Goal: Complete application form: Complete application form

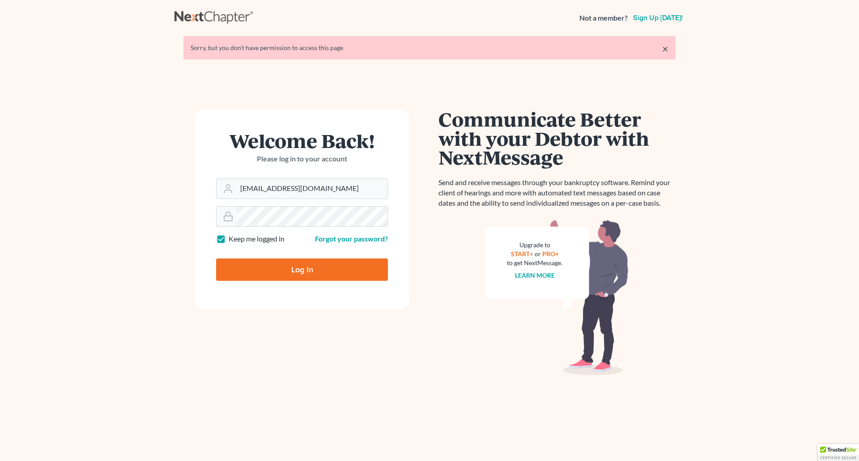
click at [288, 266] on input "Log In" at bounding box center [302, 270] width 172 height 22
type input "Thinking..."
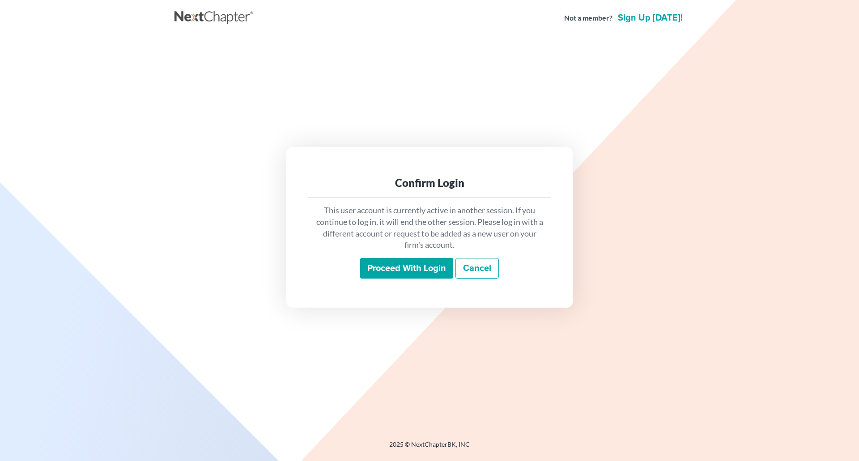
click at [400, 255] on div "This user account is currently active in another session. If you continue to lo…" at bounding box center [429, 242] width 243 height 88
click at [403, 264] on input "Proceed with login" at bounding box center [406, 268] width 93 height 21
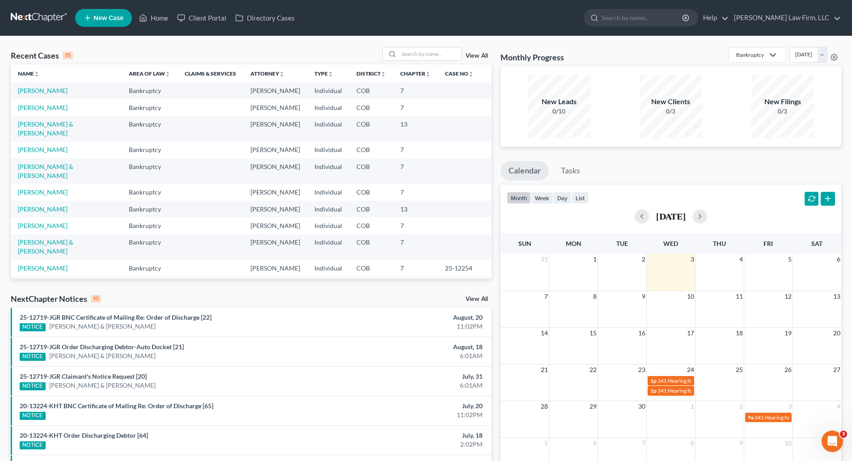
click at [111, 19] on span "New Case" at bounding box center [109, 18] width 30 height 7
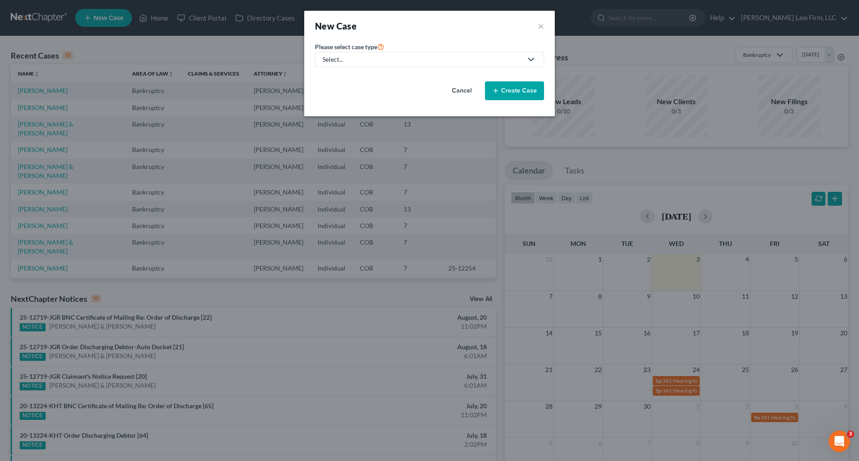
click at [437, 59] on div "Select..." at bounding box center [423, 59] width 200 height 9
click at [339, 70] on div "Bankruptcy Other" at bounding box center [339, 84] width 49 height 34
click at [346, 58] on div "Select..." at bounding box center [423, 59] width 200 height 9
click at [335, 72] on link "Bankruptcy" at bounding box center [339, 78] width 49 height 14
select select "11"
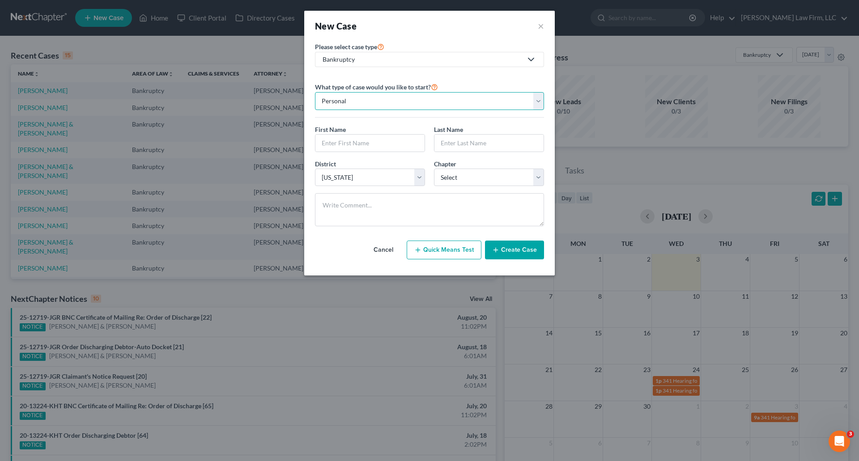
click at [407, 99] on select "Personal Business" at bounding box center [429, 101] width 229 height 18
click at [315, 92] on select "Personal Business" at bounding box center [429, 101] width 229 height 18
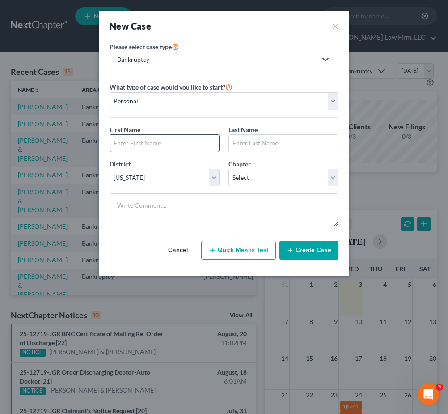
click at [152, 139] on input "text" at bounding box center [164, 143] width 109 height 17
paste input "Christal Armanino"
drag, startPoint x: 178, startPoint y: 146, endPoint x: 138, endPoint y: 145, distance: 39.9
click at [138, 145] on input "Christal Armanino" at bounding box center [164, 143] width 109 height 17
type input "Christal"
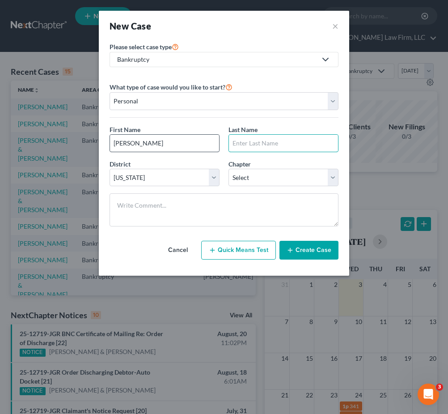
paste input "[PERSON_NAME]"
type input "[PERSON_NAME]"
click at [287, 186] on select "Select 7 11 12 13" at bounding box center [284, 178] width 110 height 18
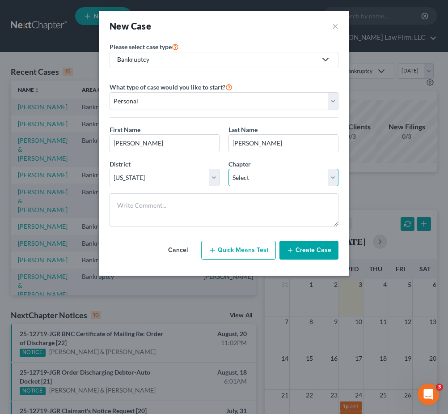
select select "0"
click at [229, 169] on select "Select 7 11 12 13" at bounding box center [284, 178] width 110 height 18
click at [326, 251] on button "Create Case" at bounding box center [309, 250] width 59 height 19
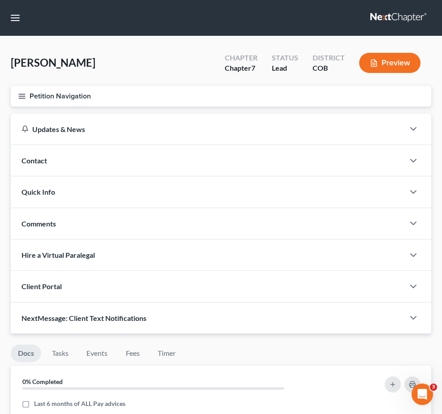
click at [0, 0] on span "Client Profile" at bounding box center [0, 0] width 0 height 0
click at [0, 0] on link "Filing Information" at bounding box center [0, 0] width 0 height 0
select select "1"
select select "0"
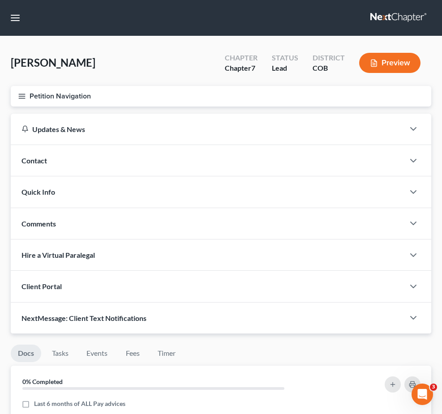
select select "11"
select select "5"
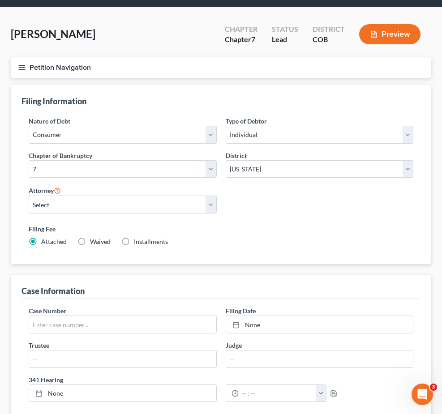
scroll to position [89, 0]
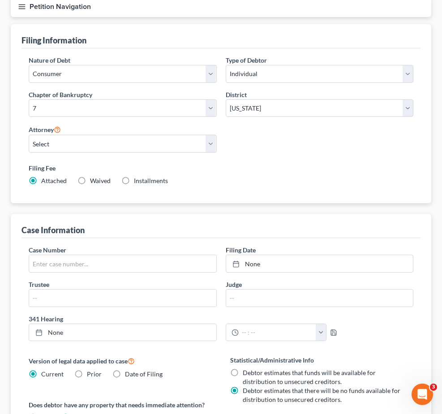
click at [0, 0] on link "Spouses & Dependents" at bounding box center [0, 0] width 0 height 0
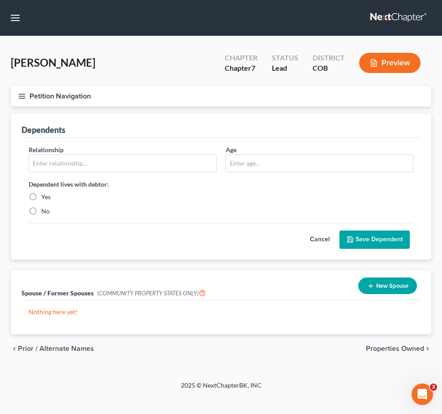
click at [0, 0] on link "Debtor Profile" at bounding box center [0, 0] width 0 height 0
select select "0"
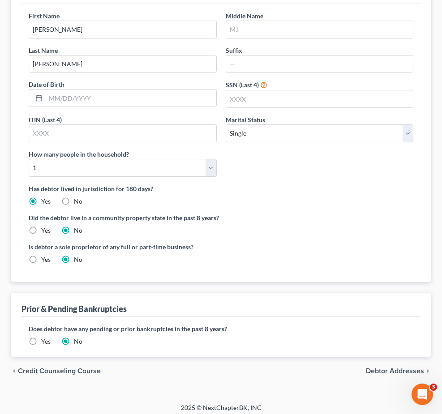
scroll to position [134, 0]
click at [217, 176] on select "Select 1 2 3 4 5 6 7 8 9 10 11 12 13 14 15 16 17 18 19 20" at bounding box center [123, 167] width 188 height 18
click at [398, 183] on div "First Name Christal Middle Name Last Name Armanino Suffix Date of Birth SSN (La…" at bounding box center [220, 97] width 393 height 173
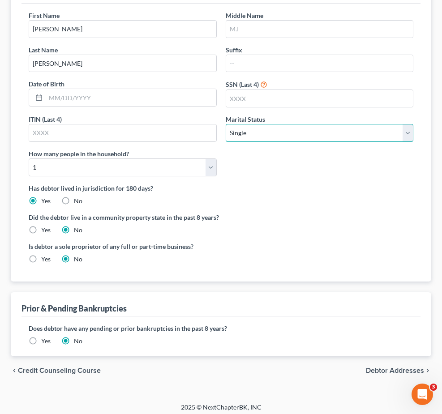
click at [378, 142] on select "Select Single Married Separated Divorced Widowed" at bounding box center [319, 133] width 188 height 18
select select "1"
click at [297, 142] on select "Select Single Married Separated Divorced Widowed" at bounding box center [319, 133] width 188 height 18
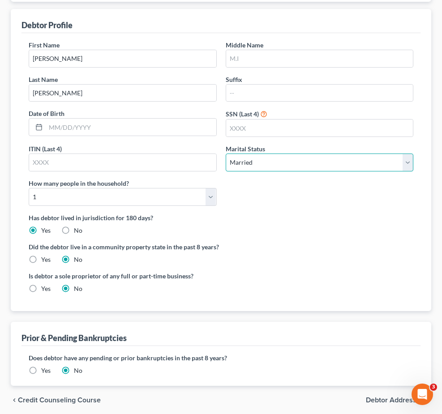
scroll to position [101, 0]
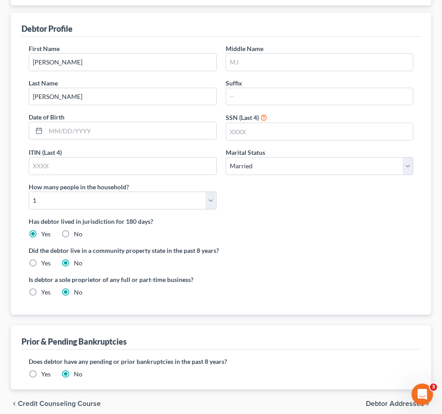
click at [0, 0] on span "Real Property" at bounding box center [0, 0] width 0 height 0
click at [0, 0] on span "Unsecured Priority Claims" at bounding box center [0, 0] width 0 height 0
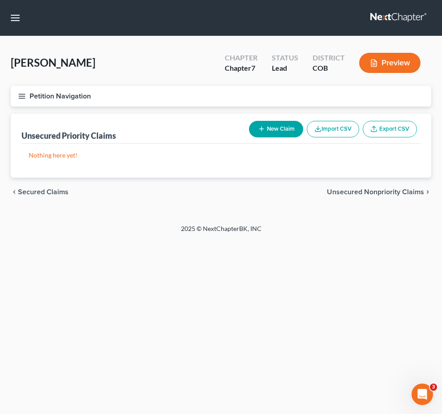
click at [0, 0] on span "Case Dashboard" at bounding box center [0, 0] width 0 height 0
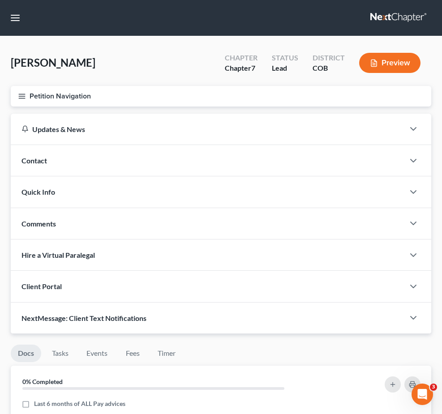
click at [191, 150] on div "Contact" at bounding box center [207, 160] width 393 height 31
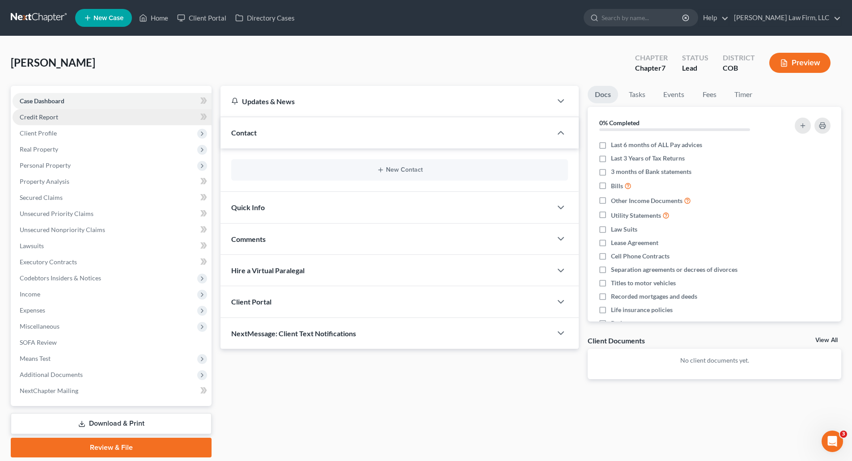
click at [70, 119] on link "Credit Report" at bounding box center [112, 117] width 199 height 16
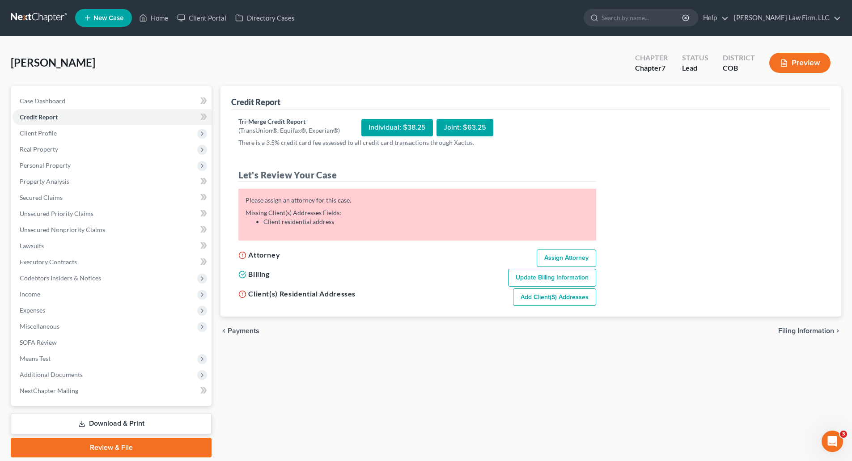
click at [472, 142] on p "There is a 3.5% credit card fee assessed to all credit card transactions throug…" at bounding box center [417, 142] width 358 height 9
click at [471, 130] on div "Joint: $63.25" at bounding box center [465, 127] width 57 height 17
click at [412, 122] on div "Individual: $38.25" at bounding box center [397, 127] width 72 height 17
click at [570, 297] on link "Add Client(s) Addresses" at bounding box center [554, 298] width 83 height 18
select select "0"
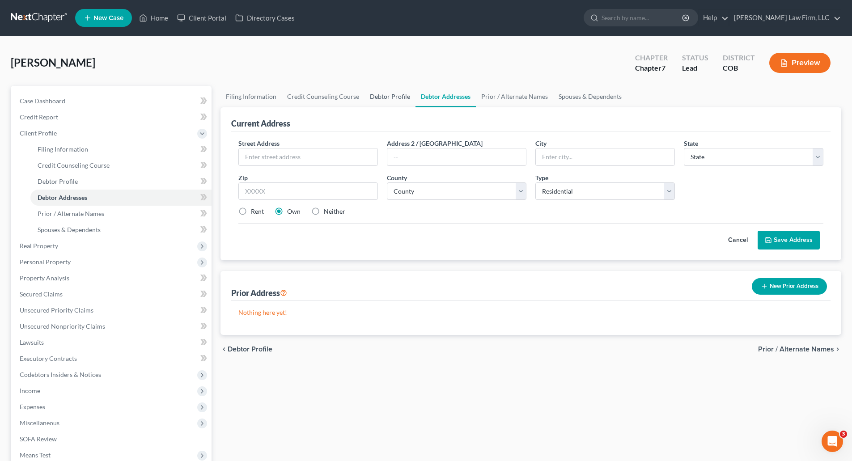
click at [367, 92] on link "Debtor Profile" at bounding box center [390, 96] width 51 height 21
select select "1"
select select "0"
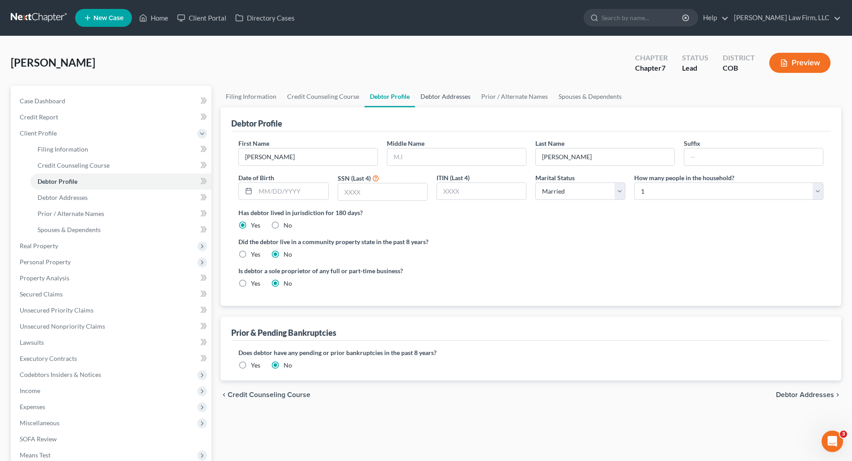
click at [458, 102] on link "Debtor Addresses" at bounding box center [445, 96] width 61 height 21
select select "0"
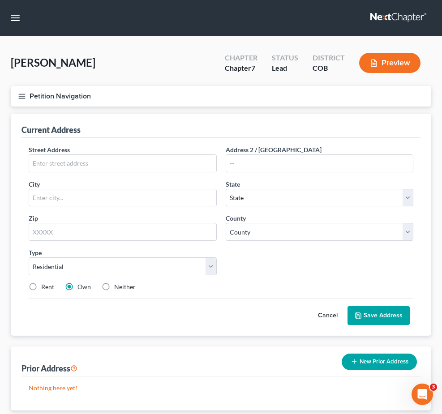
click at [193, 204] on div "Street Address * Address 2 / PO Box City * State * State AL AK AR AZ CA CO CT D…" at bounding box center [220, 221] width 393 height 153
click at [191, 172] on input "text" at bounding box center [122, 163] width 187 height 17
paste input "4267 Rangeview Circle"
type input "4267 Rangeview Circle"
click at [187, 206] on input "text" at bounding box center [122, 197] width 187 height 17
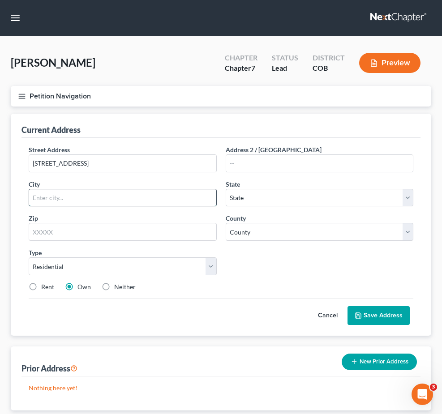
paste input "Firestone"
type input "Firestone"
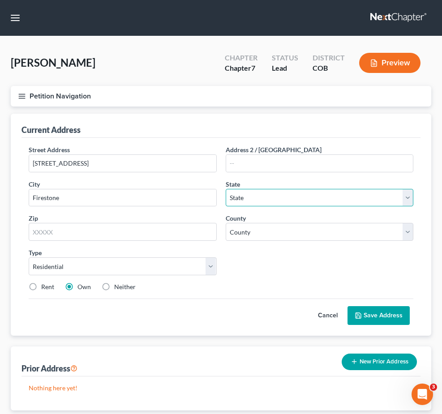
click at [312, 207] on select "State AL AK AR AZ CA CO CT DE DC FL GA GU HI ID IL IN IA KS KY LA ME MD MA MI M…" at bounding box center [319, 198] width 188 height 18
select select "5"
click at [297, 207] on select "State AL AK AR AZ CA CO CT DE DC FL GA GU HI ID IL IN IA KS KY LA ME MD MA MI M…" at bounding box center [319, 198] width 188 height 18
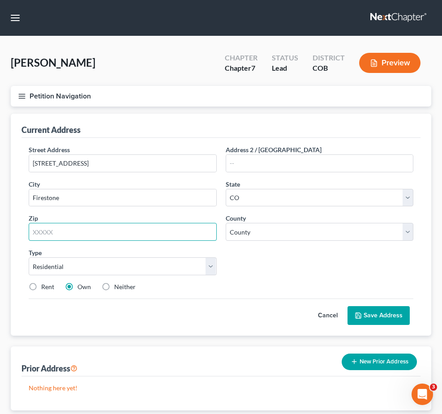
click at [199, 241] on input "text" at bounding box center [123, 232] width 188 height 18
paste input "80504"
type input "80504"
type input "Longmont"
click at [369, 325] on button "Save Address" at bounding box center [378, 315] width 62 height 19
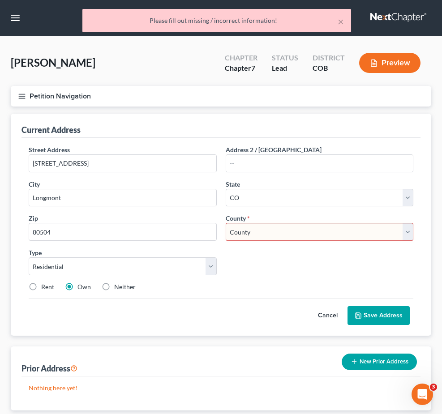
click at [329, 241] on select "County Adams County Alamosa County Arapahoe County Archuleta County Baca County…" at bounding box center [319, 232] width 188 height 18
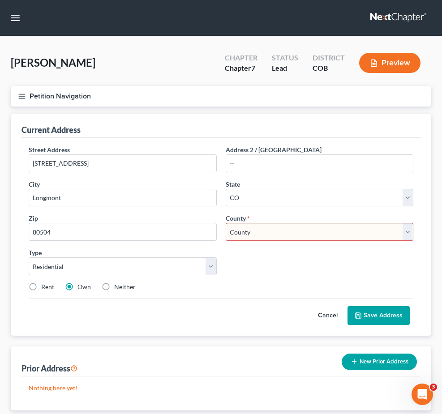
click at [353, 241] on select "County Adams County Alamosa County Arapahoe County Archuleta County Baca County…" at bounding box center [319, 232] width 188 height 18
click at [377, 241] on select "County Adams County Alamosa County Arapahoe County Archuleta County Baca County…" at bounding box center [319, 232] width 188 height 18
select select "62"
click at [297, 241] on select "County Adams County Alamosa County Arapahoe County Archuleta County Baca County…" at bounding box center [319, 232] width 188 height 18
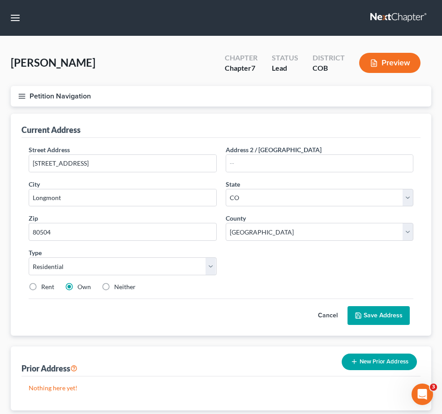
click at [363, 325] on button "Save Address" at bounding box center [378, 315] width 62 height 19
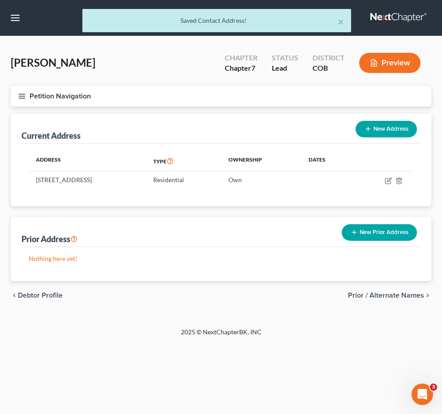
click at [0, 0] on link "Spouses & Dependents" at bounding box center [0, 0] width 0 height 0
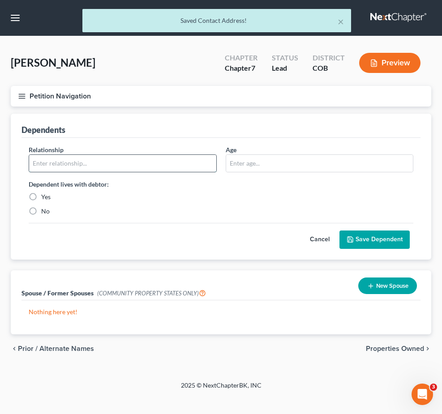
click at [216, 172] on input "text" at bounding box center [122, 163] width 187 height 17
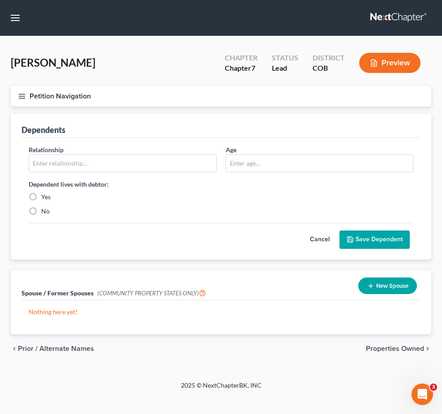
click at [386, 288] on button "New Spouse" at bounding box center [387, 285] width 59 height 17
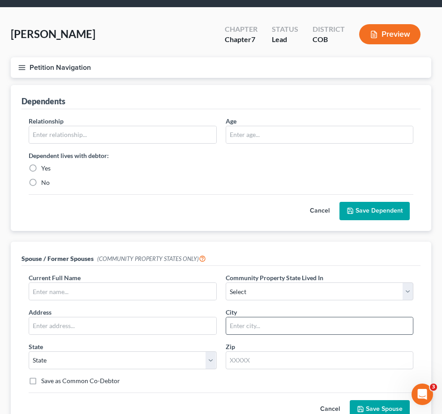
scroll to position [45, 0]
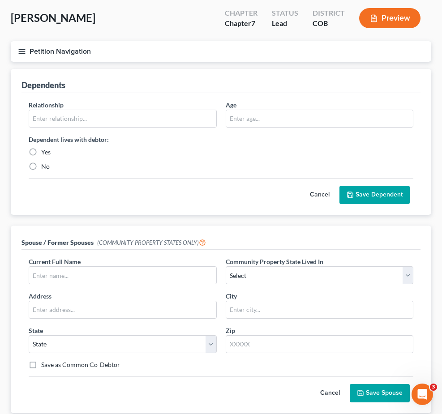
click at [194, 284] on div "Current Full Name *" at bounding box center [122, 270] width 197 height 27
click at [200, 284] on input "text" at bounding box center [122, 275] width 187 height 17
drag, startPoint x: 58, startPoint y: 32, endPoint x: -6, endPoint y: 38, distance: 63.8
click at [0, 38] on html "Home New Case Client Portal Directory Cases Curtis Law Firm, LLC zrodriguez@cmc…" at bounding box center [221, 215] width 442 height 520
copy span "Armanino"
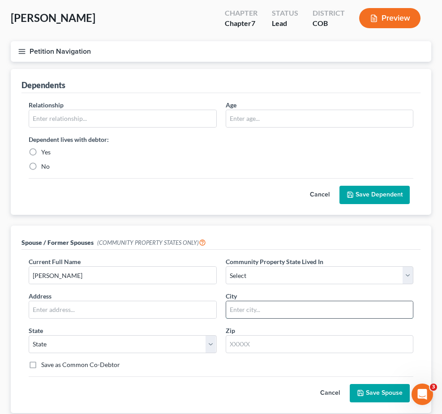
click at [226, 318] on input "text" at bounding box center [319, 309] width 187 height 17
click at [194, 280] on input "Derek" at bounding box center [122, 275] width 187 height 17
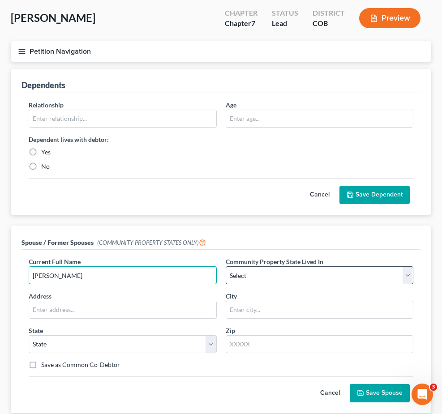
paste input "Armanino"
type input "Derek Armanino"
click at [279, 284] on select "Select AZ CA GU ID LA NV NM PR TX WA WI" at bounding box center [319, 275] width 188 height 18
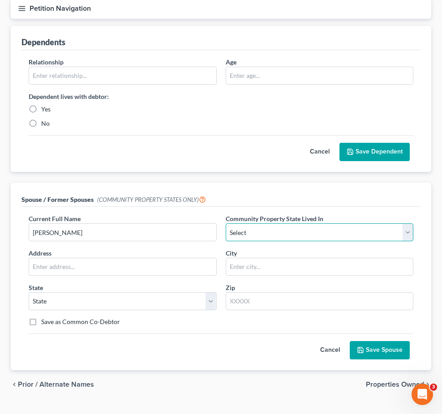
scroll to position [89, 0]
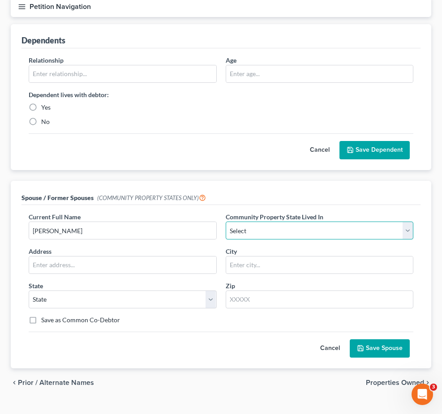
click at [326, 239] on select "Select AZ CA GU ID LA NV NM PR TX WA WI" at bounding box center [319, 230] width 188 height 18
click at [221, 239] on div "Current Full Name * Derek Armanino" at bounding box center [122, 225] width 197 height 27
click at [332, 340] on button "Cancel" at bounding box center [329, 349] width 39 height 18
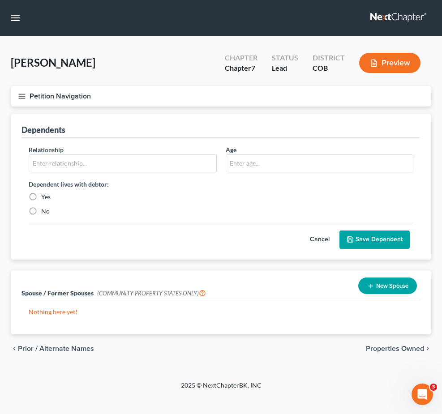
scroll to position [45, 0]
click at [0, 0] on link "Debtor Addresses" at bounding box center [0, 0] width 0 height 0
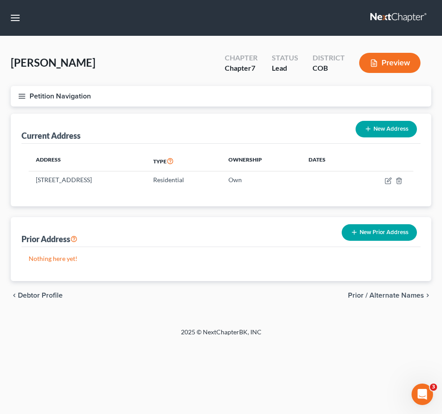
click at [0, 0] on link "Debtor Profile" at bounding box center [0, 0] width 0 height 0
select select "1"
select select "0"
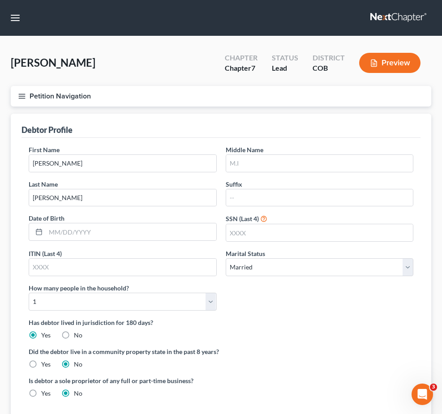
click at [0, 0] on link "Credit Counseling Course" at bounding box center [0, 0] width 0 height 0
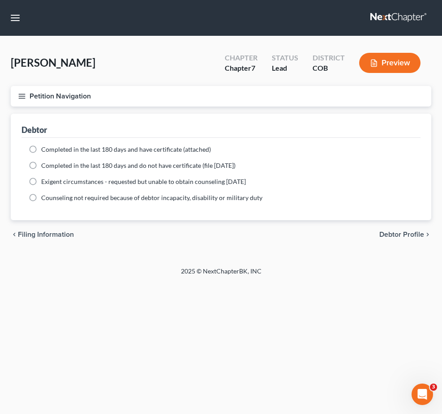
click at [0, 0] on link "Filing Information" at bounding box center [0, 0] width 0 height 0
select select "1"
select select "0"
select select "11"
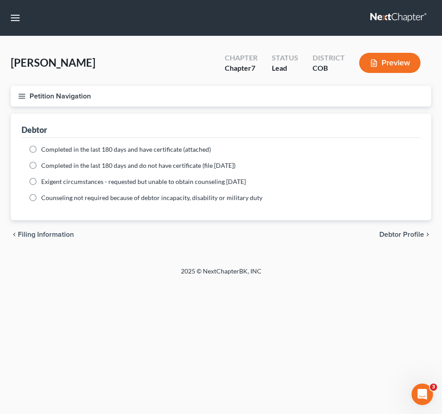
select select "5"
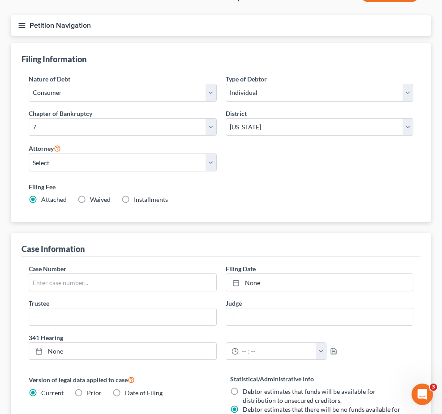
scroll to position [89, 0]
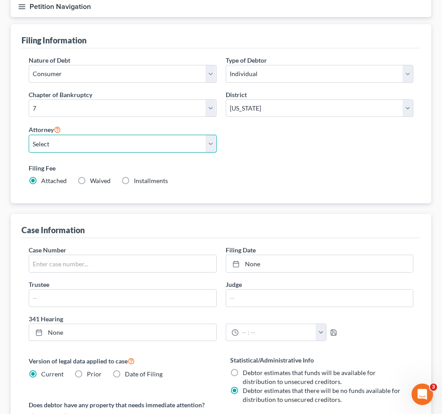
click at [217, 153] on select "Select Cory Curtis - COB David Volk - COB Robert Salter - COB" at bounding box center [123, 144] width 188 height 18
click at [171, 153] on select "Select Cory Curtis - COB David Volk - COB Robert Salter - COB" at bounding box center [123, 144] width 188 height 18
click at [217, 153] on select "Select Cory Curtis - COB David Volk - COB Robert Salter - COB" at bounding box center [123, 144] width 188 height 18
select select "2"
click at [171, 153] on select "Select Cory Curtis - COB David Volk - COB Robert Salter - COB" at bounding box center [123, 144] width 188 height 18
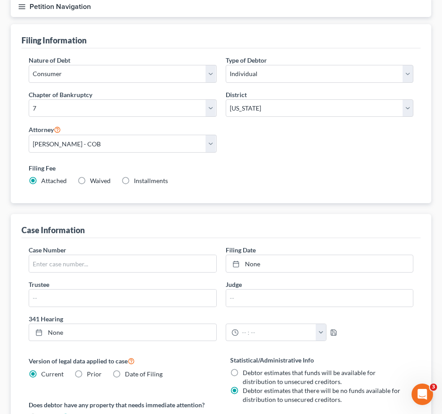
click at [365, 238] on div "Case Information" at bounding box center [220, 226] width 399 height 24
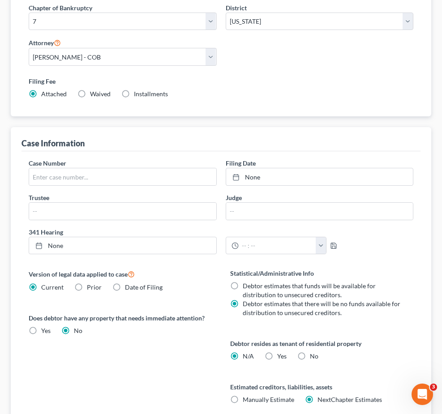
scroll to position [134, 0]
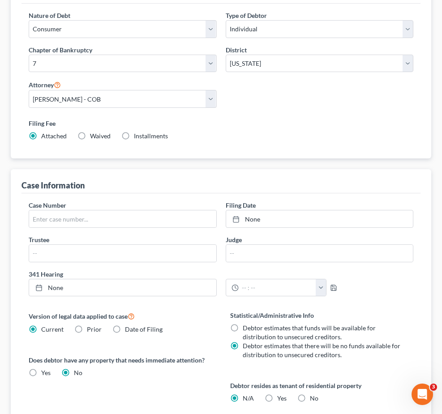
click at [0, 0] on link "Spouses & Dependents" at bounding box center [0, 0] width 0 height 0
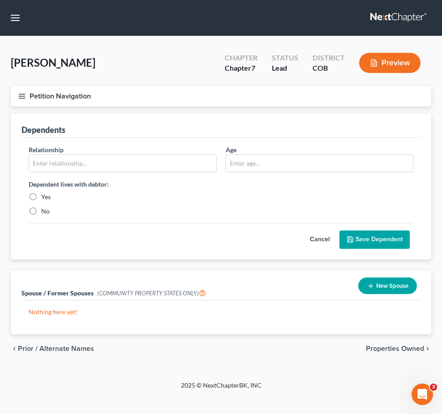
click at [0, 0] on span "Case Dashboard" at bounding box center [0, 0] width 0 height 0
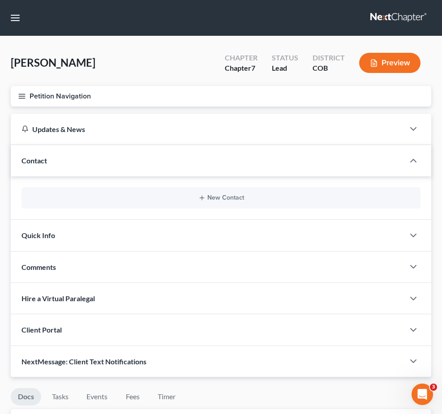
click at [0, 0] on link "Credit Report" at bounding box center [0, 0] width 0 height 0
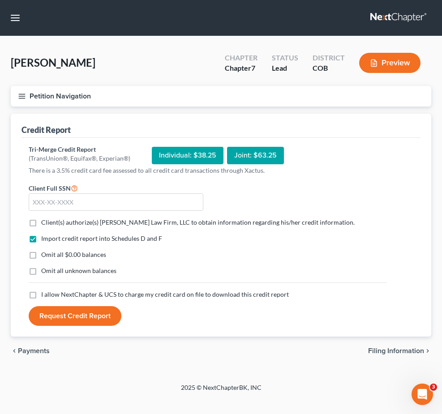
click at [0, 0] on span "Client Profile" at bounding box center [0, 0] width 0 height 0
click at [0, 0] on span "Filing Information" at bounding box center [0, 0] width 0 height 0
select select "1"
select select "0"
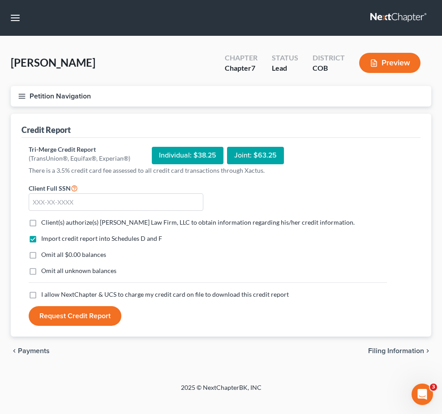
select select "11"
select select "2"
select select "5"
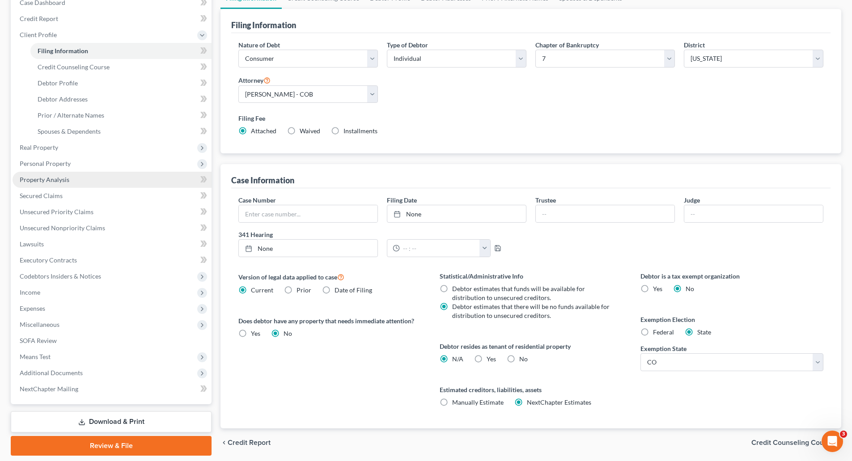
scroll to position [128, 0]
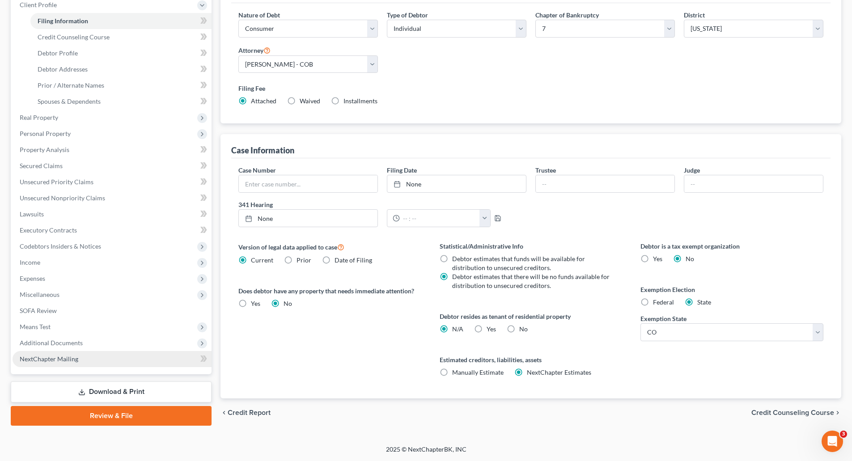
click at [76, 359] on span "NextChapter Mailing" at bounding box center [49, 359] width 59 height 8
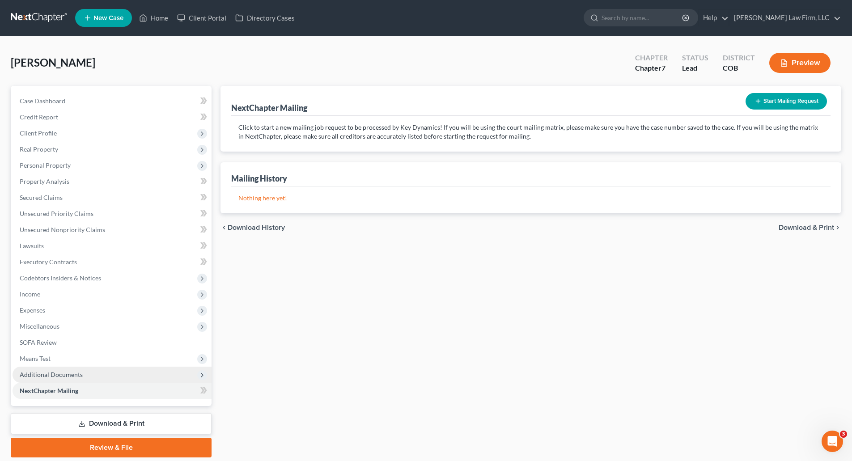
click at [59, 371] on span "Additional Documents" at bounding box center [51, 375] width 63 height 8
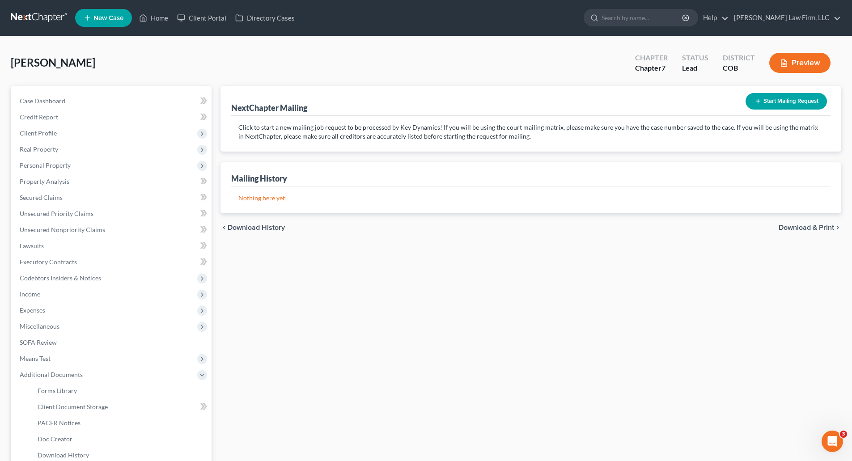
click at [67, 91] on div "Case Dashboard Payments Invoices Payments Payments Credit Report Client Profile…" at bounding box center [111, 286] width 201 height 401
click at [60, 100] on span "Case Dashboard" at bounding box center [43, 101] width 46 height 8
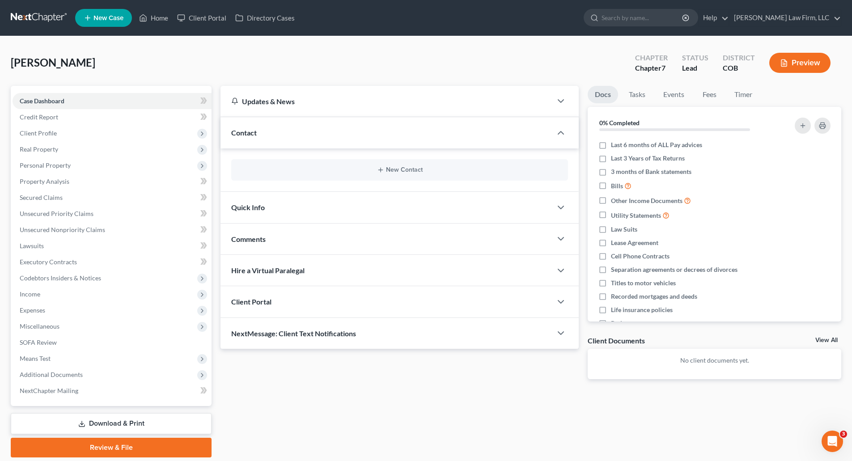
click at [289, 176] on div "New Contact" at bounding box center [399, 169] width 337 height 21
click at [374, 120] on div "Contact" at bounding box center [387, 132] width 332 height 31
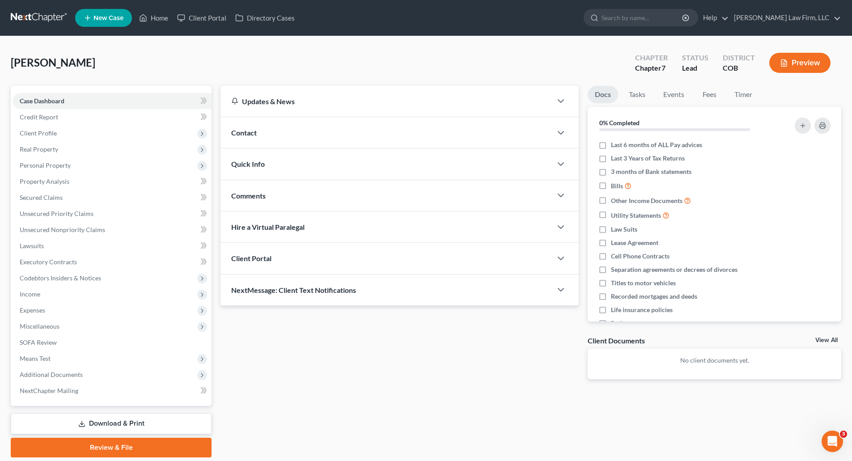
click at [347, 200] on div "Comments" at bounding box center [387, 195] width 332 height 31
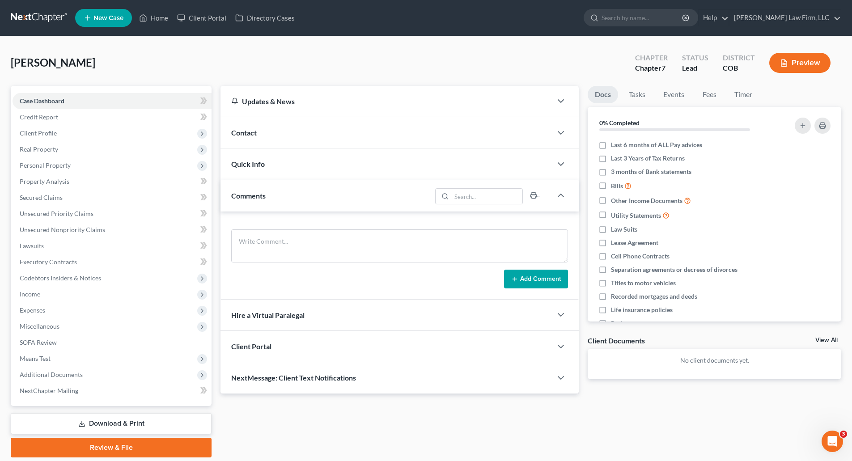
click at [347, 200] on div "Comments" at bounding box center [326, 195] width 211 height 31
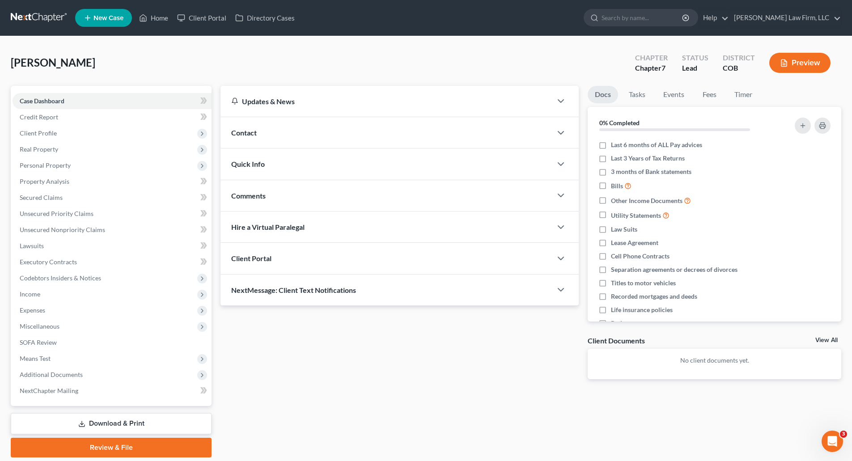
click at [341, 167] on div "Quick Info" at bounding box center [387, 164] width 332 height 31
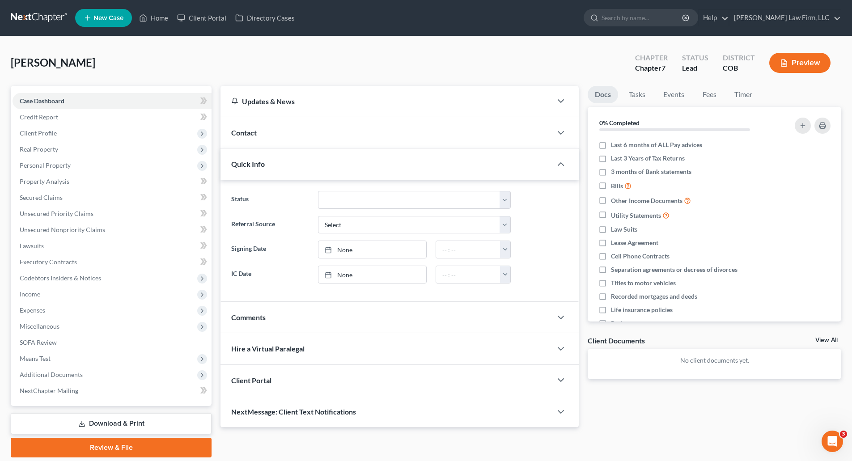
click at [331, 163] on div "Quick Info" at bounding box center [387, 164] width 332 height 31
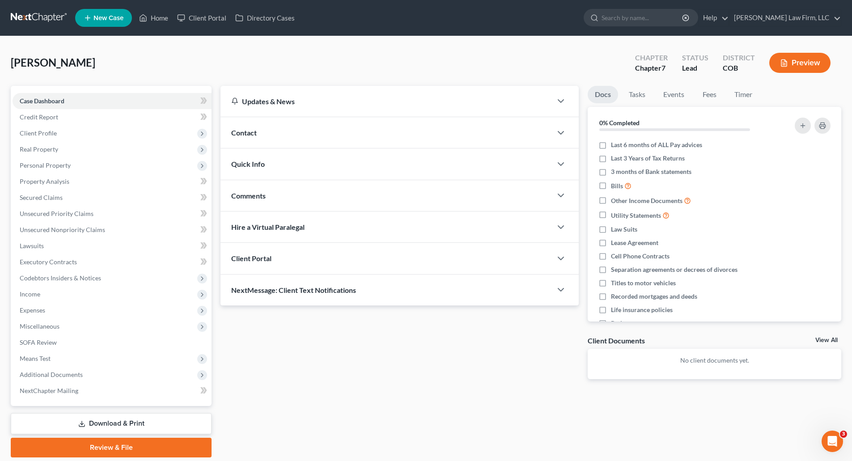
click at [325, 139] on div "Contact" at bounding box center [387, 132] width 332 height 31
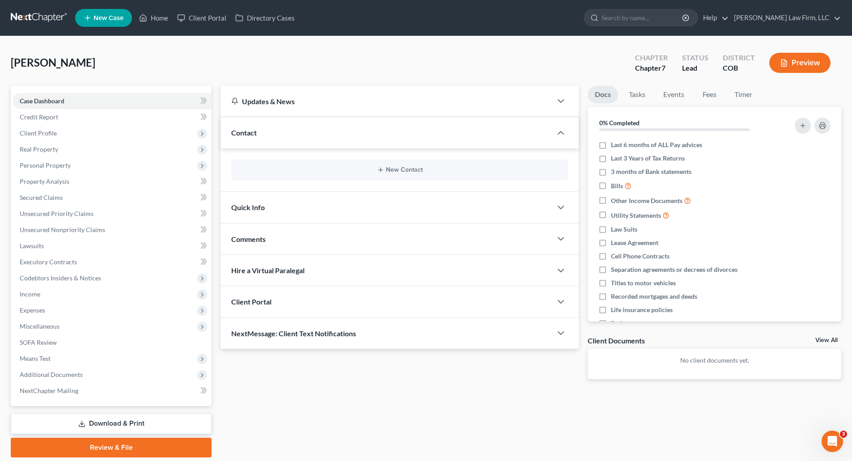
click at [325, 139] on div "Contact" at bounding box center [387, 132] width 332 height 31
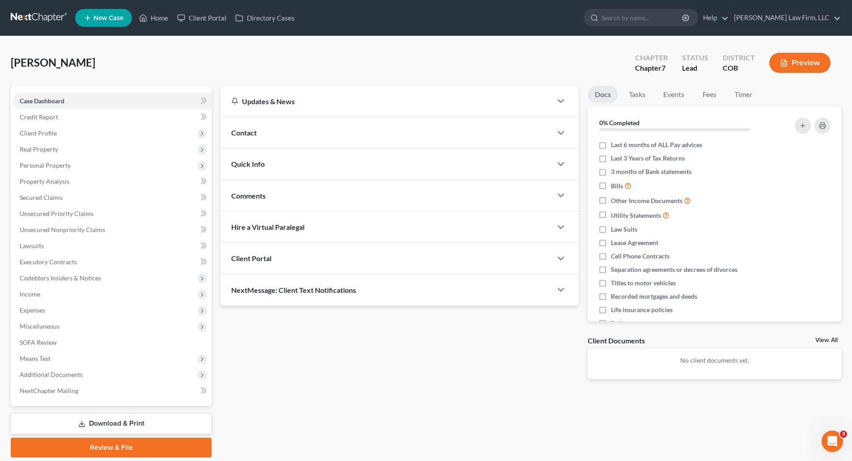
click at [310, 262] on div "Client Portal" at bounding box center [387, 258] width 332 height 31
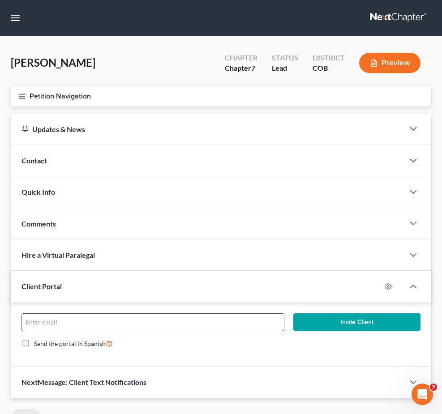
click at [199, 314] on input "email" at bounding box center [153, 322] width 262 height 17
paste input "[EMAIL_ADDRESS][DOMAIN_NAME]"
type input "[EMAIL_ADDRESS][DOMAIN_NAME]"
click at [365, 313] on button "Invite Client" at bounding box center [356, 322] width 127 height 18
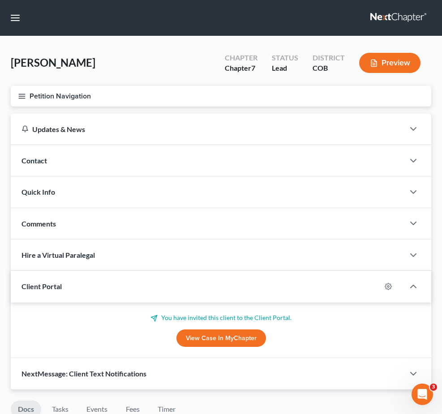
click at [370, 22] on link at bounding box center [398, 18] width 57 height 16
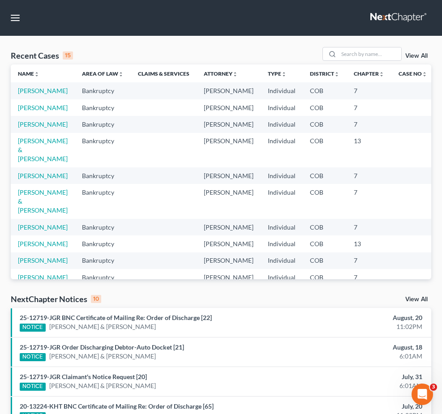
click at [27, 218] on td "[PERSON_NAME] & [PERSON_NAME]" at bounding box center [43, 201] width 64 height 34
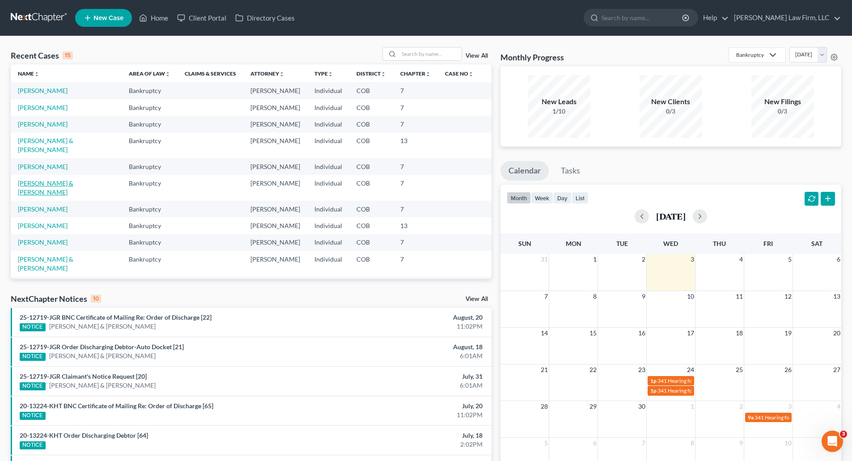
click at [62, 179] on link "[PERSON_NAME] & [PERSON_NAME]" at bounding box center [45, 187] width 55 height 17
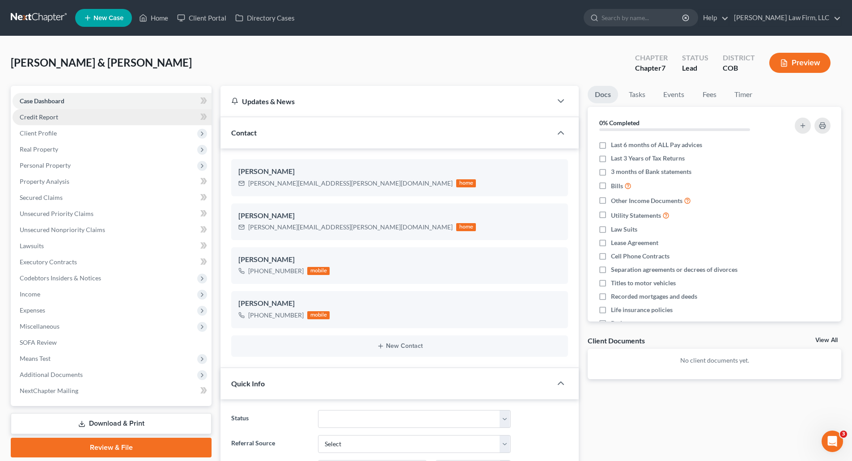
click at [58, 113] on link "Credit Report" at bounding box center [112, 117] width 199 height 16
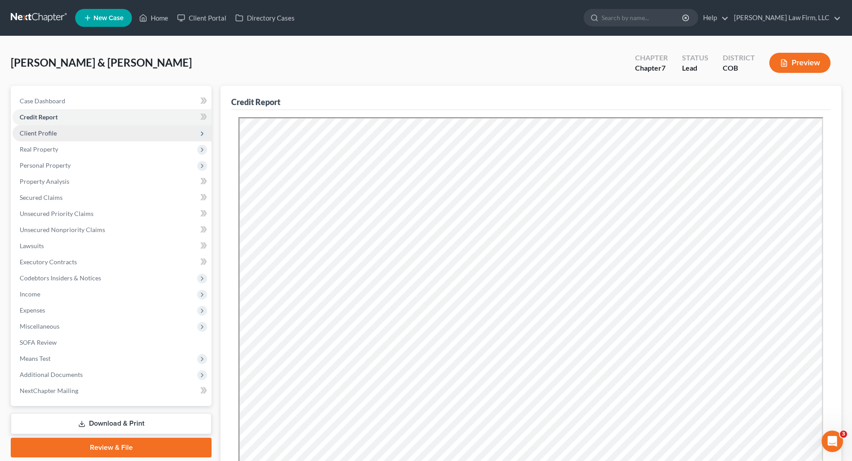
click at [58, 133] on span "Client Profile" at bounding box center [112, 133] width 199 height 16
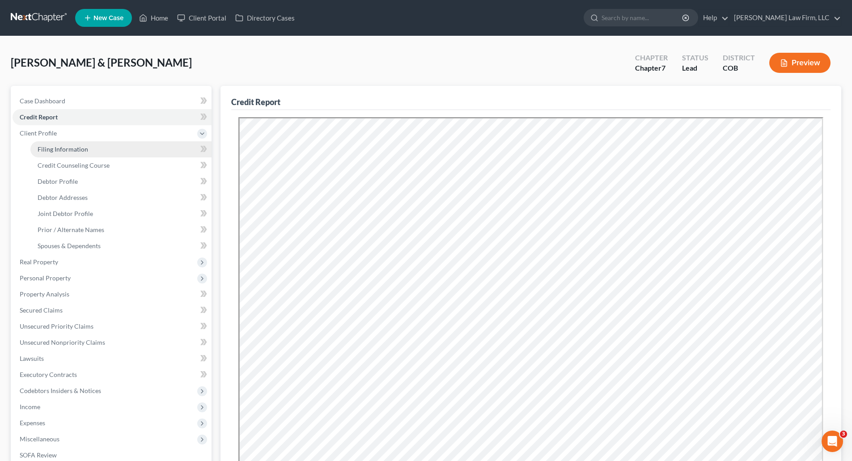
click at [49, 149] on span "Filing Information" at bounding box center [63, 149] width 51 height 8
select select "1"
select select "0"
select select "5"
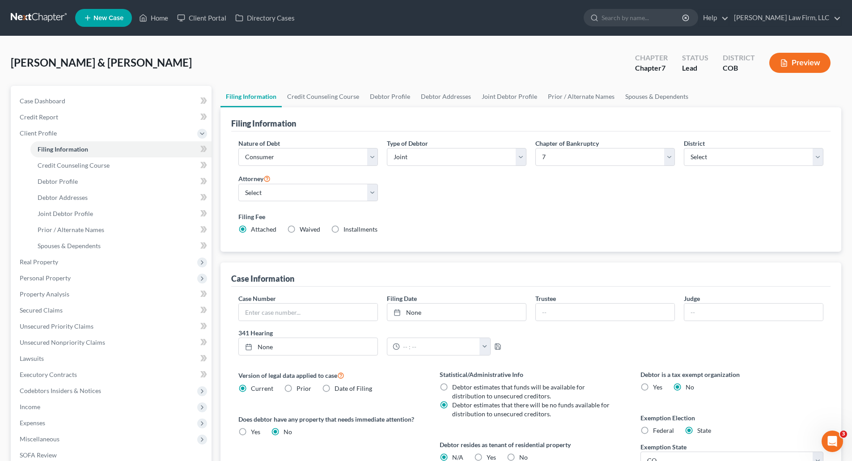
click at [30, 19] on link at bounding box center [39, 18] width 57 height 16
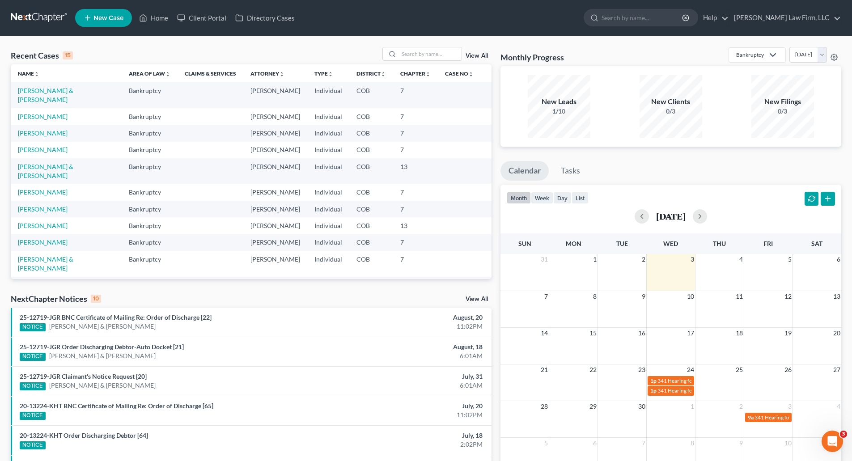
click at [30, 108] on td "[PERSON_NAME]" at bounding box center [66, 116] width 111 height 17
click at [34, 113] on link "[PERSON_NAME]" at bounding box center [43, 117] width 50 height 8
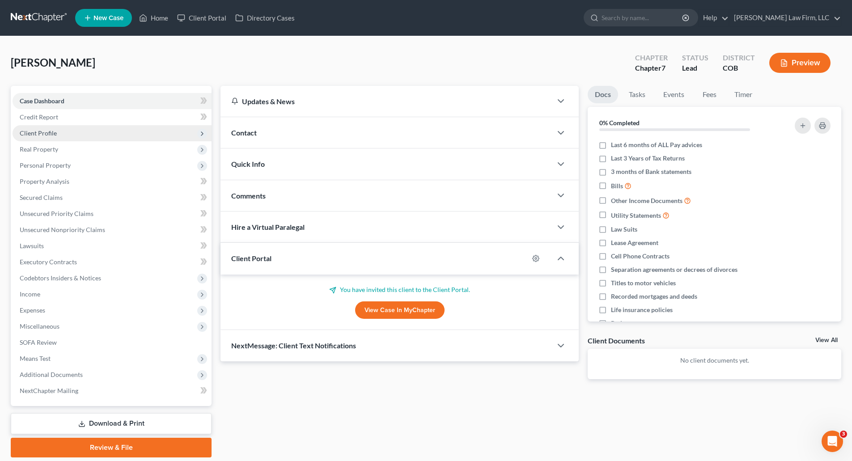
click at [51, 136] on span "Client Profile" at bounding box center [38, 133] width 37 height 8
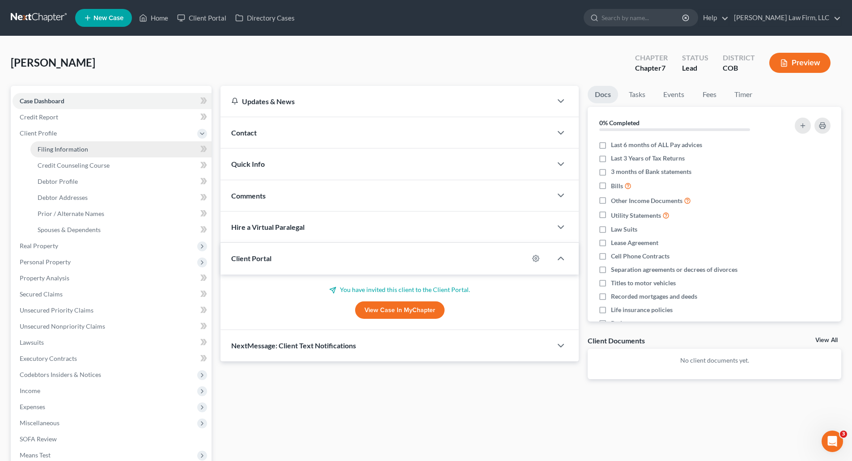
click at [60, 149] on span "Filing Information" at bounding box center [63, 149] width 51 height 8
select select "1"
select select "0"
select select "5"
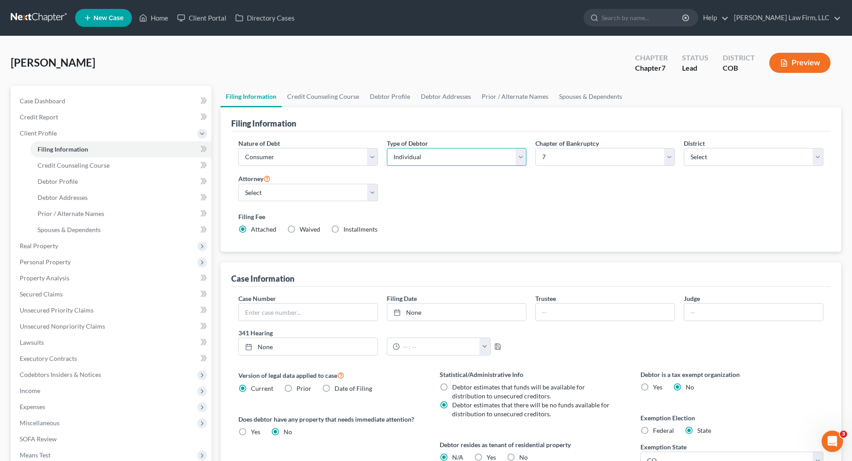
click at [414, 151] on select "Select Individual Joint" at bounding box center [457, 157] width 140 height 18
select select "1"
click at [387, 148] on select "Select Individual Joint" at bounding box center [457, 157] width 140 height 18
click at [497, 98] on link "Joint Debtor Profile" at bounding box center [509, 96] width 66 height 21
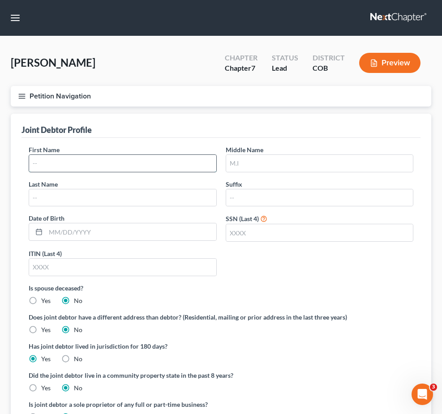
click at [216, 172] on input "text" at bounding box center [122, 163] width 187 height 17
type input "Derek"
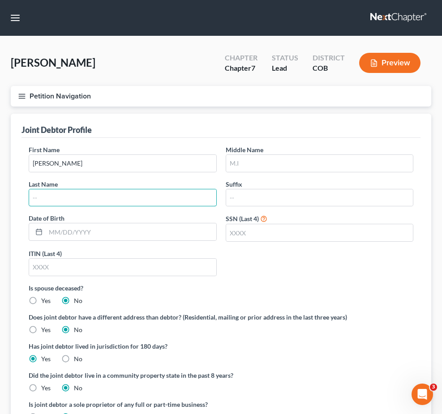
paste input "[EMAIL_ADDRESS][DOMAIN_NAME]"
type input "[EMAIL_ADDRESS][DOMAIN_NAME]"
click at [55, 69] on span "Armanino, Christal" at bounding box center [53, 62] width 85 height 13
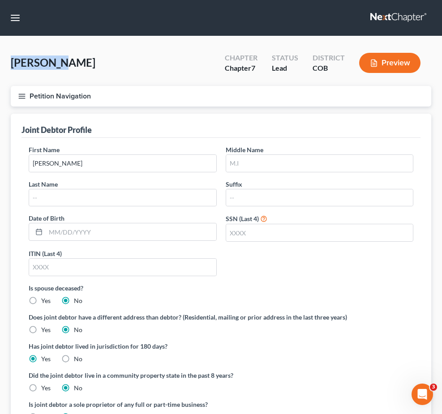
drag, startPoint x: 60, startPoint y: 80, endPoint x: 8, endPoint y: 79, distance: 51.9
click at [8, 79] on div "Armanino, Christal Upgraded Chapter Chapter 7 Status Lead District COB Preview …" at bounding box center [221, 261] width 442 height 450
copy span "[PERSON_NAME],"
click at [216, 206] on input "text" at bounding box center [122, 197] width 187 height 17
paste input "[PERSON_NAME],"
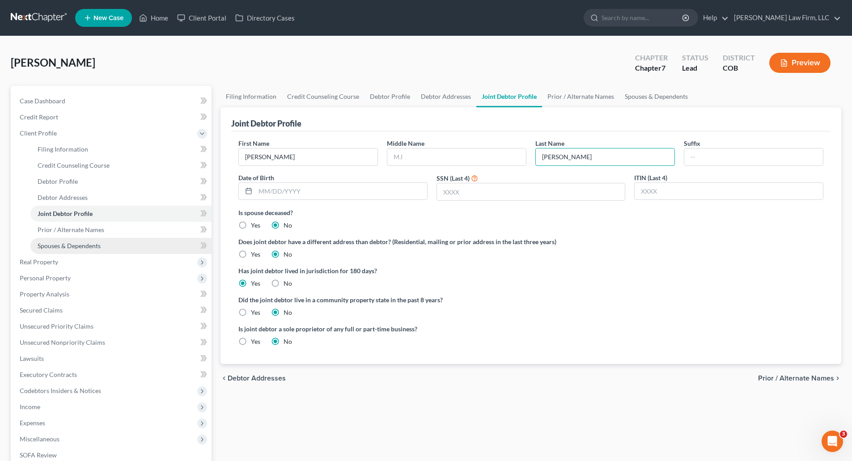
type input "Armanino"
click at [72, 238] on link "Spouses & Dependents" at bounding box center [120, 246] width 181 height 16
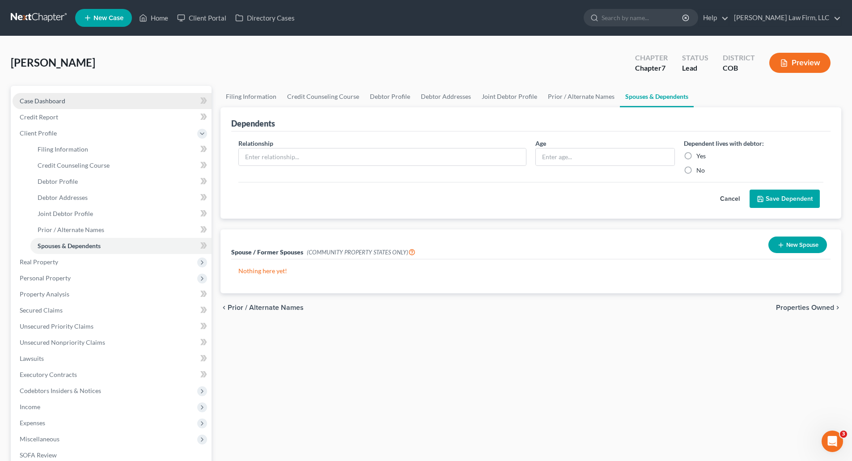
click at [44, 100] on span "Case Dashboard" at bounding box center [43, 101] width 46 height 8
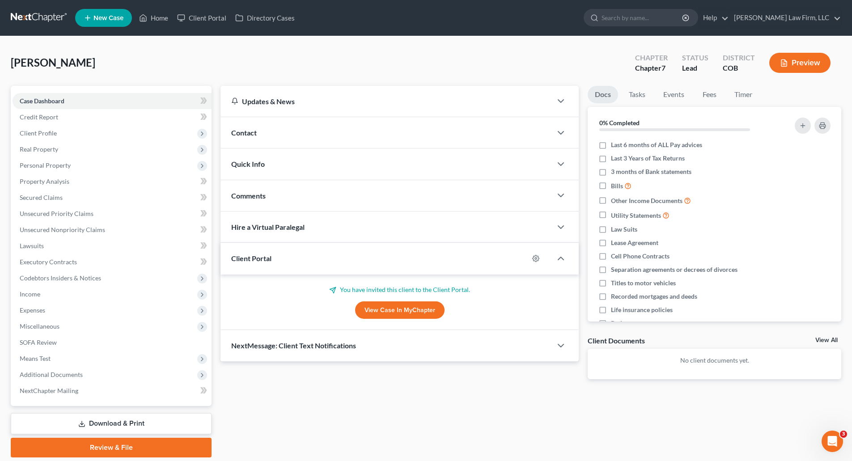
click at [408, 310] on link "View Case in MyChapter" at bounding box center [399, 311] width 89 height 18
click at [24, 14] on link at bounding box center [39, 18] width 57 height 16
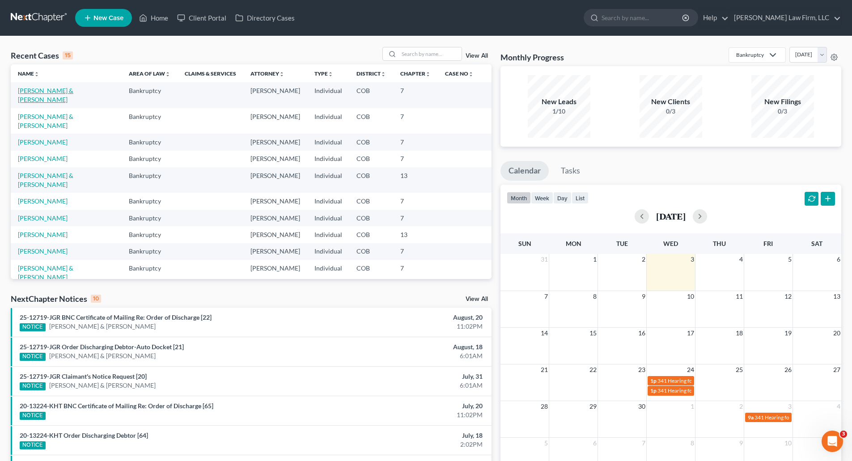
click at [73, 91] on link "Armanino, Christal & Derek" at bounding box center [45, 95] width 55 height 17
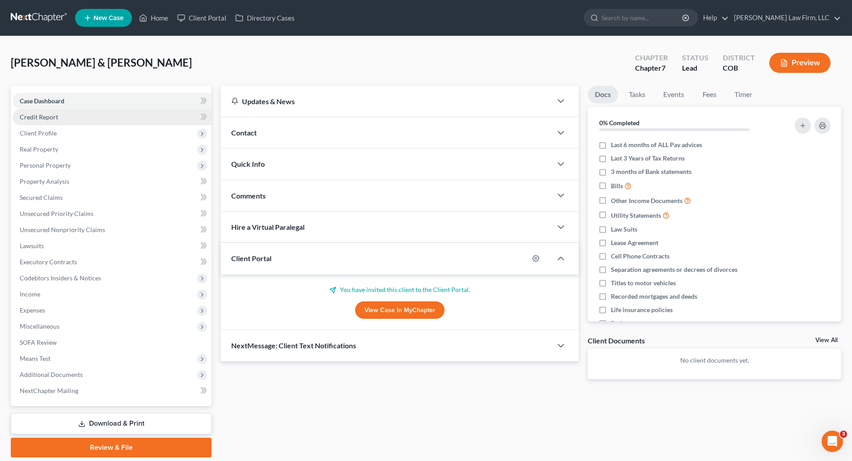
click at [44, 119] on span "Credit Report" at bounding box center [39, 117] width 38 height 8
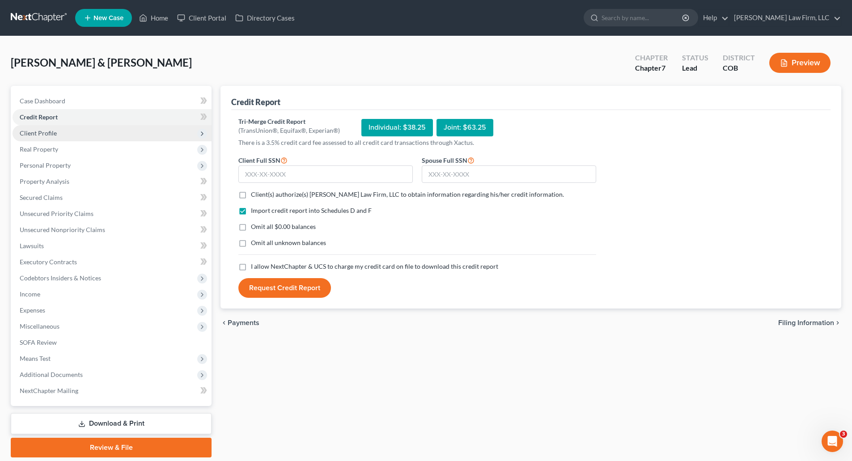
click at [48, 132] on span "Client Profile" at bounding box center [38, 133] width 37 height 8
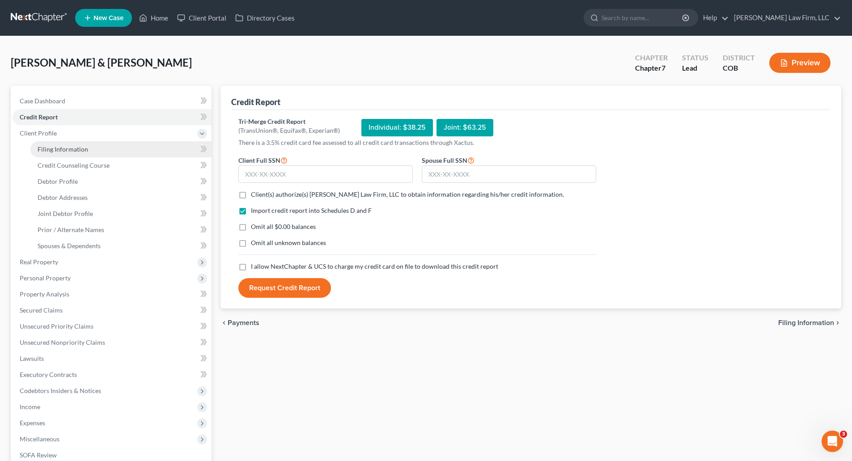
click at [73, 152] on span "Filing Information" at bounding box center [63, 149] width 51 height 8
select select "1"
select select "0"
select select "5"
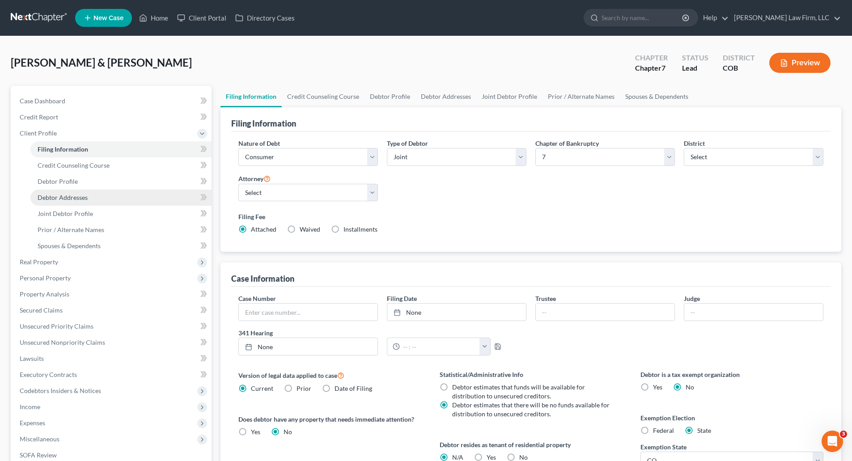
click at [82, 196] on span "Debtor Addresses" at bounding box center [63, 198] width 50 height 8
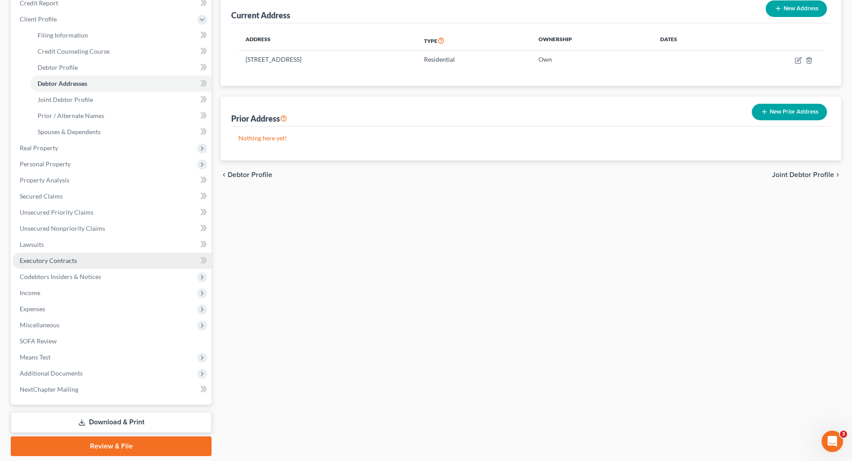
scroll to position [134, 0]
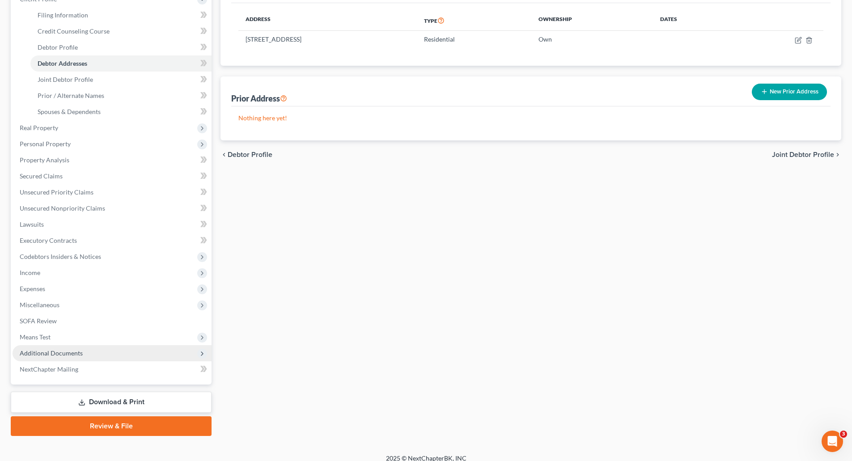
click at [56, 353] on span "Additional Documents" at bounding box center [51, 353] width 63 height 8
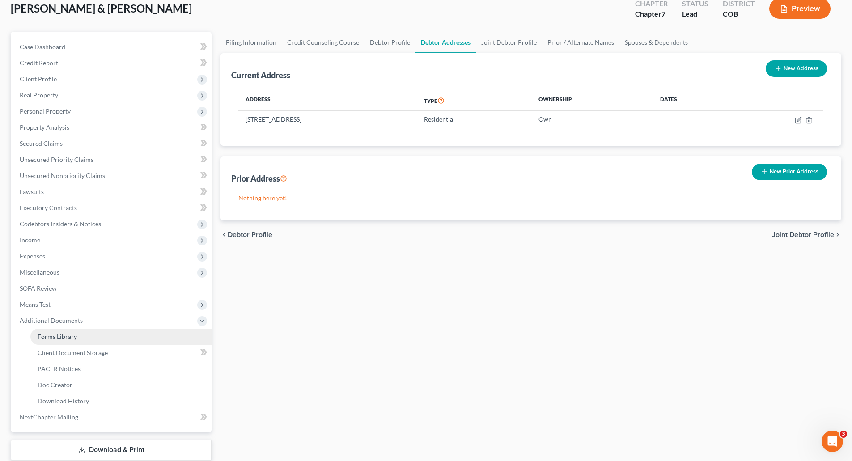
scroll to position [0, 0]
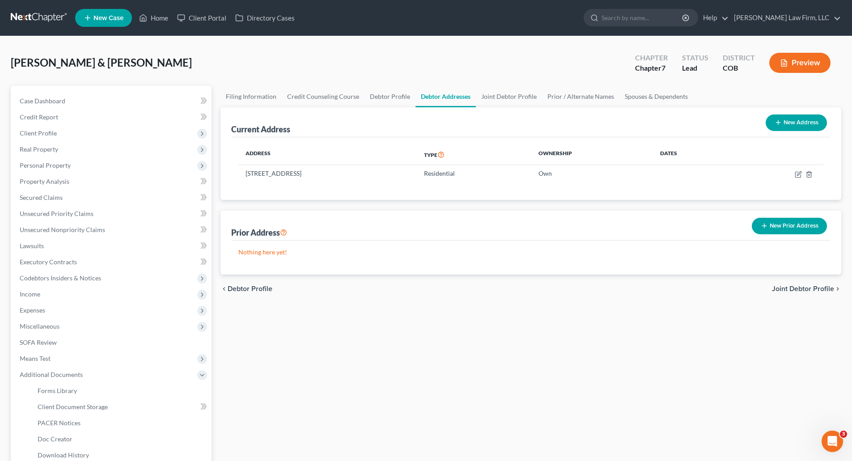
click at [51, 20] on link at bounding box center [39, 18] width 57 height 16
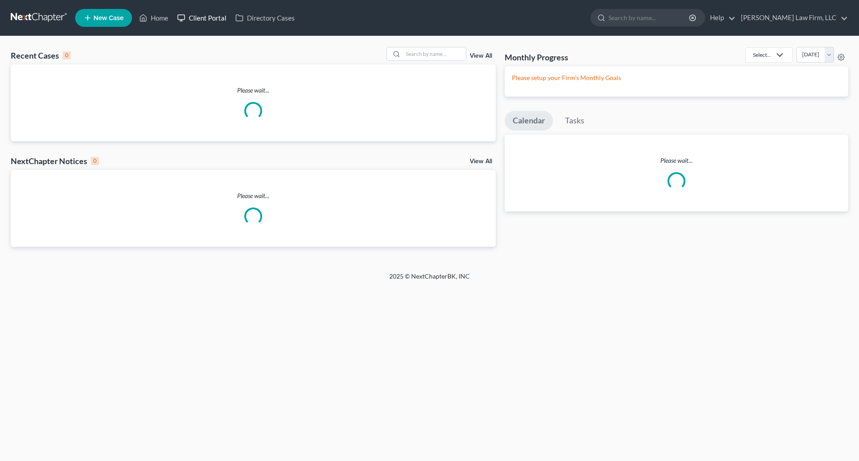
click at [204, 17] on link "Client Portal" at bounding box center [202, 18] width 58 height 16
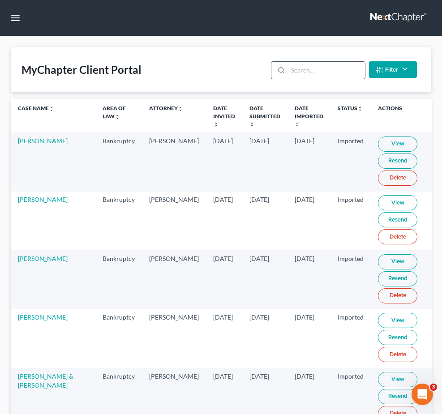
click at [349, 79] on input "search" at bounding box center [326, 70] width 77 height 17
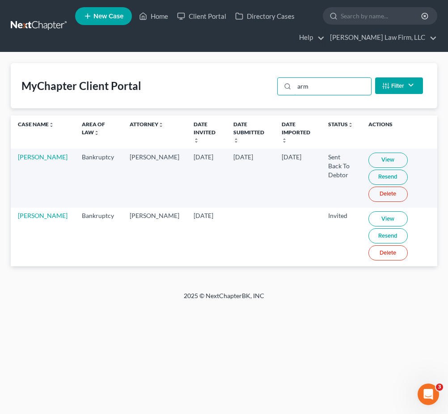
type input "arm"
click at [381, 246] on link "Delete" at bounding box center [388, 252] width 39 height 15
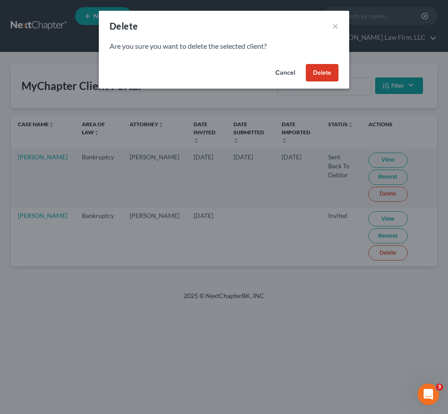
click at [325, 69] on button "Delete" at bounding box center [322, 73] width 33 height 18
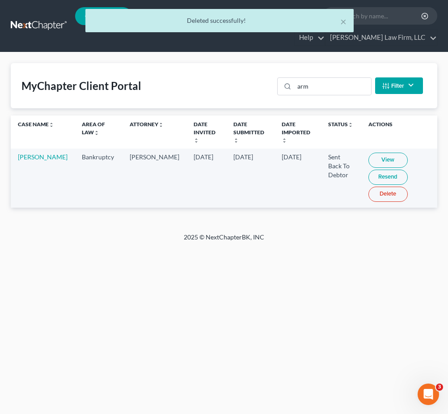
click at [42, 34] on div "× Deleted successfully!" at bounding box center [220, 23] width 448 height 28
click at [42, 25] on div "× Deleted successfully!" at bounding box center [220, 23] width 448 height 28
click at [344, 21] on button "×" at bounding box center [343, 21] width 6 height 11
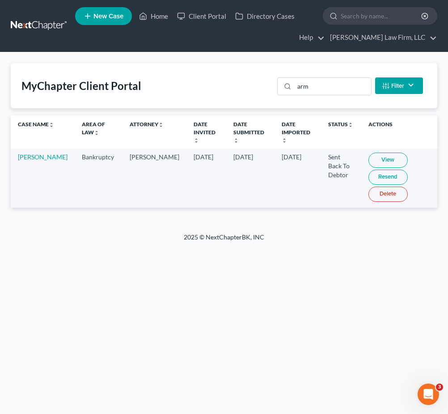
click at [36, 17] on nav "Home New Case Client Portal Directory Cases Curtis Law Firm, LLC zrodriguez@cmc…" at bounding box center [224, 26] width 448 height 52
click at [46, 31] on link at bounding box center [39, 26] width 57 height 16
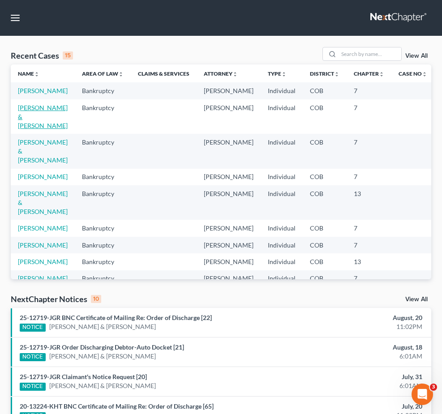
click at [26, 129] on link "[PERSON_NAME] & [PERSON_NAME]" at bounding box center [43, 117] width 50 height 26
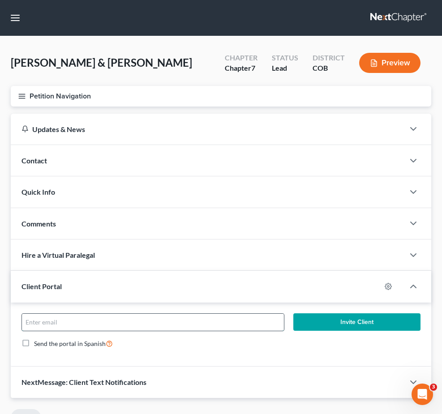
click at [199, 314] on input "email" at bounding box center [153, 322] width 262 height 17
paste input "[PERSON_NAME],"
type input "[PERSON_NAME],"
click at [193, 314] on input "email" at bounding box center [153, 322] width 262 height 17
paste input "[EMAIL_ADDRESS][DOMAIN_NAME]"
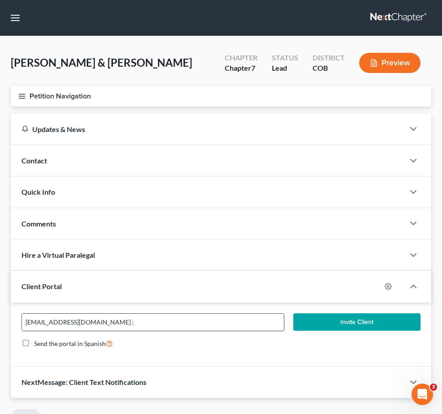
click at [284, 314] on input "[EMAIL_ADDRESS][DOMAIN_NAME] ;" at bounding box center [153, 322] width 262 height 17
paste input "[EMAIL_ADDRESS][DOMAIN_NAME]"
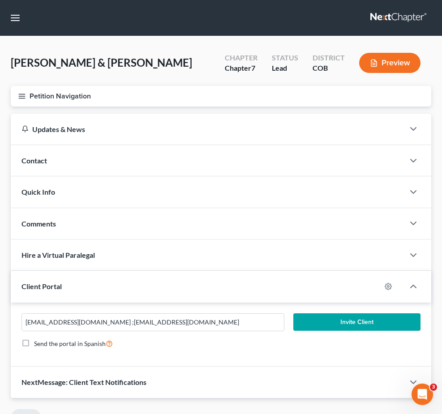
click at [360, 313] on button "Invite Client" at bounding box center [356, 322] width 127 height 18
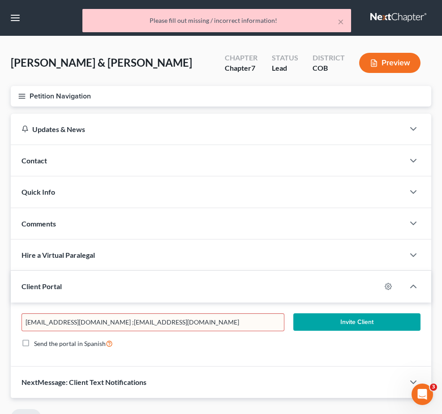
scroll to position [0, 15]
drag, startPoint x: 238, startPoint y: 309, endPoint x: 332, endPoint y: 312, distance: 94.0
click at [289, 313] on div "[EMAIL_ADDRESS][DOMAIN_NAME] ;[EMAIL_ADDRESS][DOMAIN_NAME]" at bounding box center [153, 322] width 272 height 18
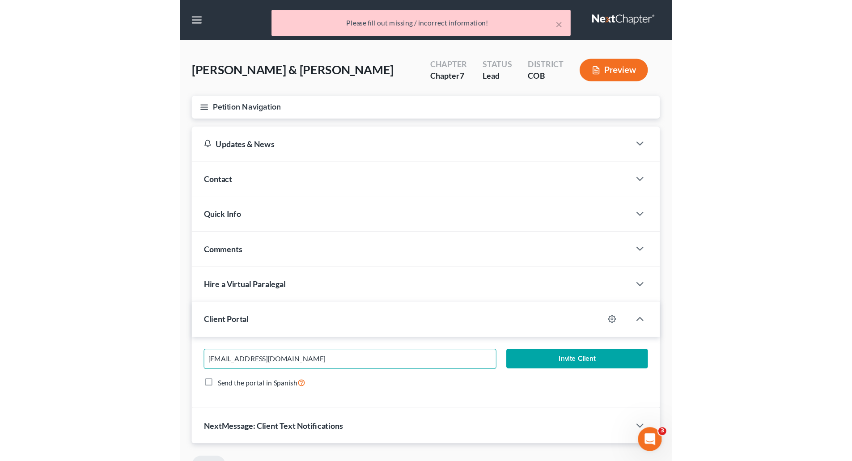
scroll to position [0, 0]
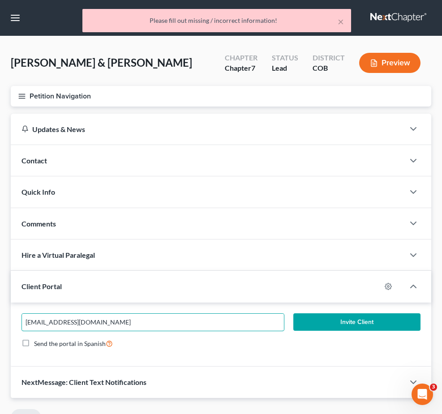
type input "[EMAIL_ADDRESS][DOMAIN_NAME]"
click at [362, 313] on button "Invite Client" at bounding box center [356, 322] width 127 height 18
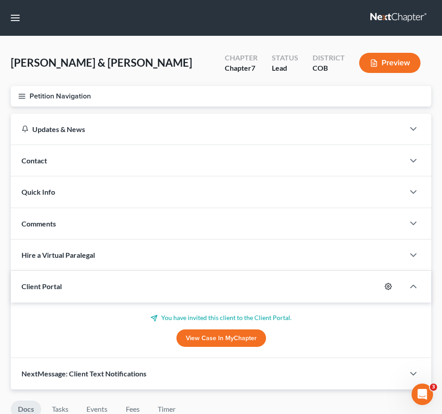
click at [391, 283] on icon "button" at bounding box center [387, 286] width 7 height 7
select select "0"
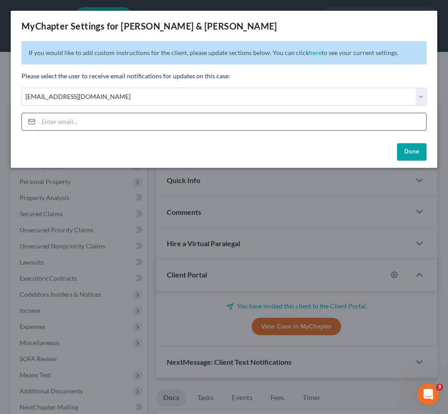
click at [88, 122] on input "email" at bounding box center [232, 121] width 388 height 17
paste input "[EMAIL_ADDRESS][DOMAIN_NAME]"
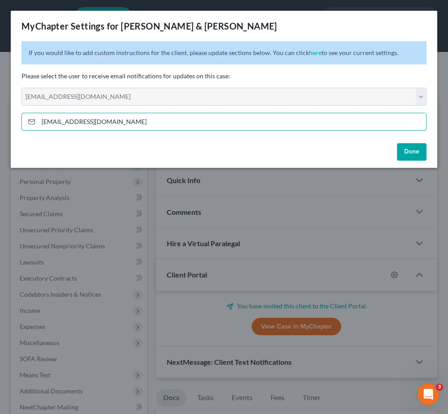
type input "[EMAIL_ADDRESS][DOMAIN_NAME]"
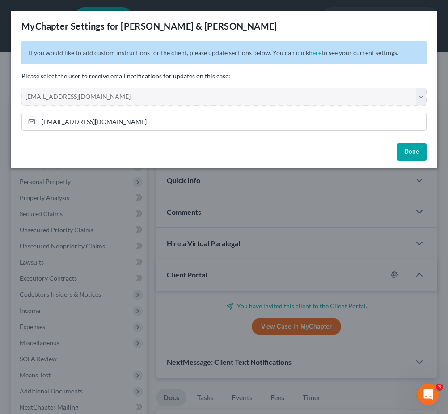
click at [417, 157] on button "Done" at bounding box center [412, 152] width 30 height 18
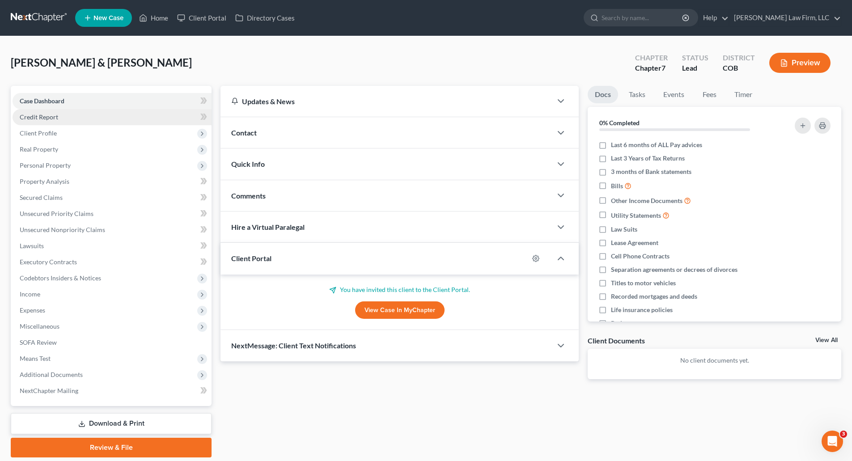
click at [108, 119] on link "Credit Report" at bounding box center [112, 117] width 199 height 16
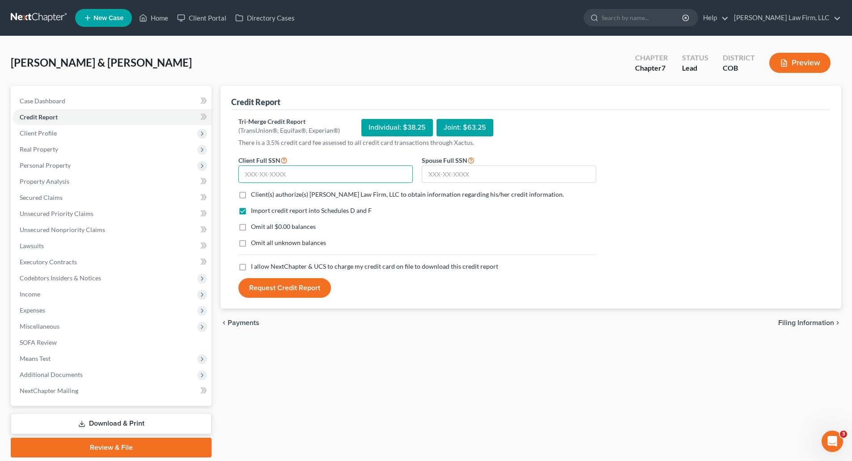
click at [299, 166] on input "text" at bounding box center [325, 175] width 174 height 18
type input "562-95-4504"
click at [425, 181] on input "text" at bounding box center [509, 175] width 174 height 18
type input "565-75-1592"
click at [251, 193] on label "Client(s) authorize(s) [PERSON_NAME] Law Firm, LLC to obtain information regard…" at bounding box center [407, 194] width 313 height 9
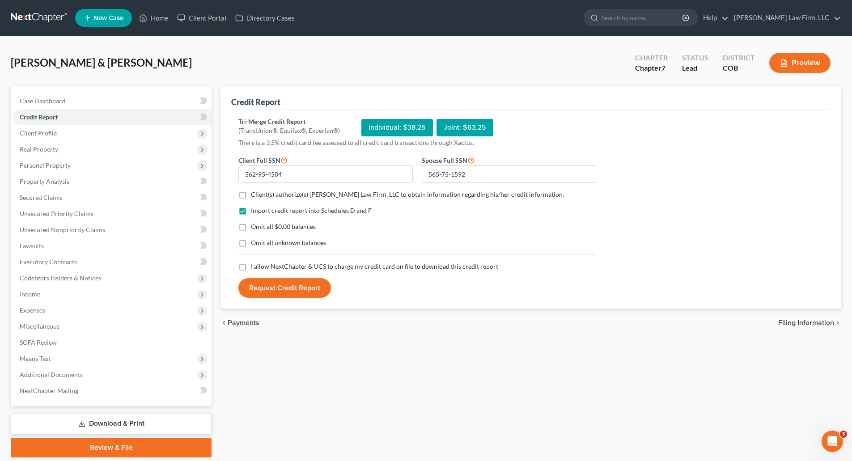
click at [255, 193] on input "Client(s) authorize(s) [PERSON_NAME] Law Firm, LLC to obtain information regard…" at bounding box center [258, 193] width 6 height 6
checkbox input "true"
click at [251, 268] on label "I allow NextChapter & UCS to charge my credit card on file to download this cre…" at bounding box center [374, 266] width 247 height 9
click at [255, 268] on input "I allow NextChapter & UCS to charge my credit card on file to download this cre…" at bounding box center [258, 265] width 6 height 6
checkbox input "true"
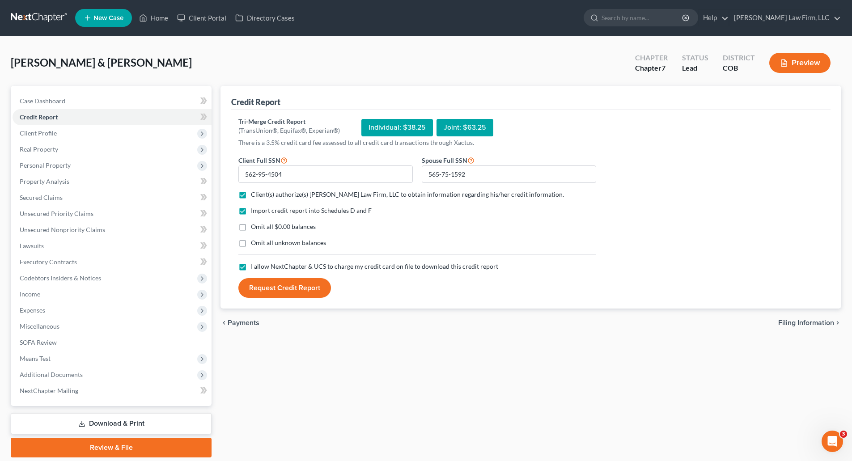
click at [448, 119] on div "Joint: $63.25" at bounding box center [465, 127] width 57 height 17
click at [291, 288] on button "Request Credit Report" at bounding box center [284, 288] width 93 height 20
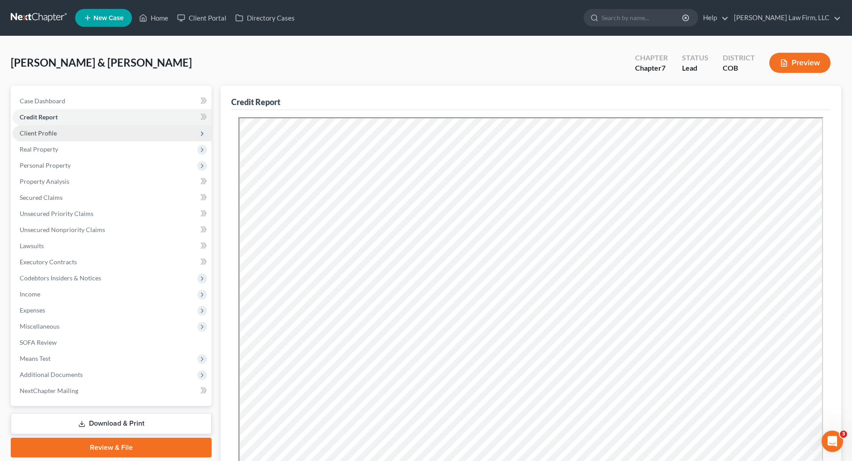
click at [58, 129] on span "Client Profile" at bounding box center [112, 133] width 199 height 16
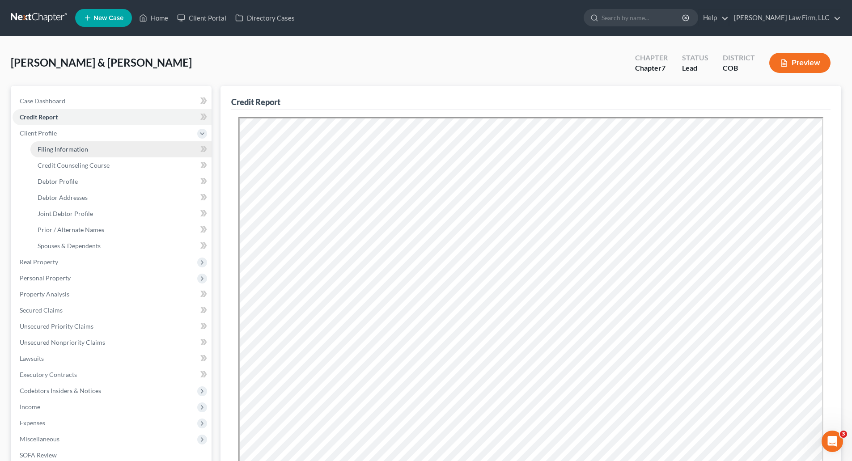
click at [60, 145] on span "Filing Information" at bounding box center [63, 149] width 51 height 8
select select "1"
select select "0"
select select "5"
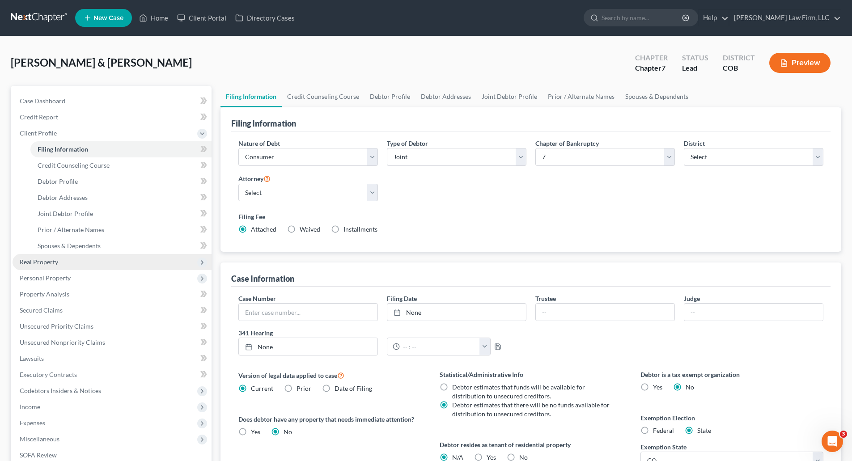
click at [45, 262] on span "Real Property" at bounding box center [39, 262] width 38 height 8
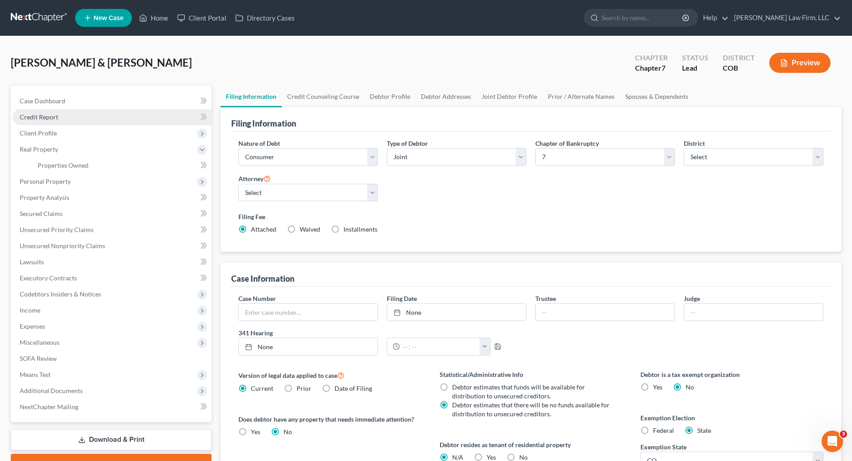
click at [38, 123] on link "Credit Report" at bounding box center [112, 117] width 199 height 16
